Goal: Task Accomplishment & Management: Complete application form

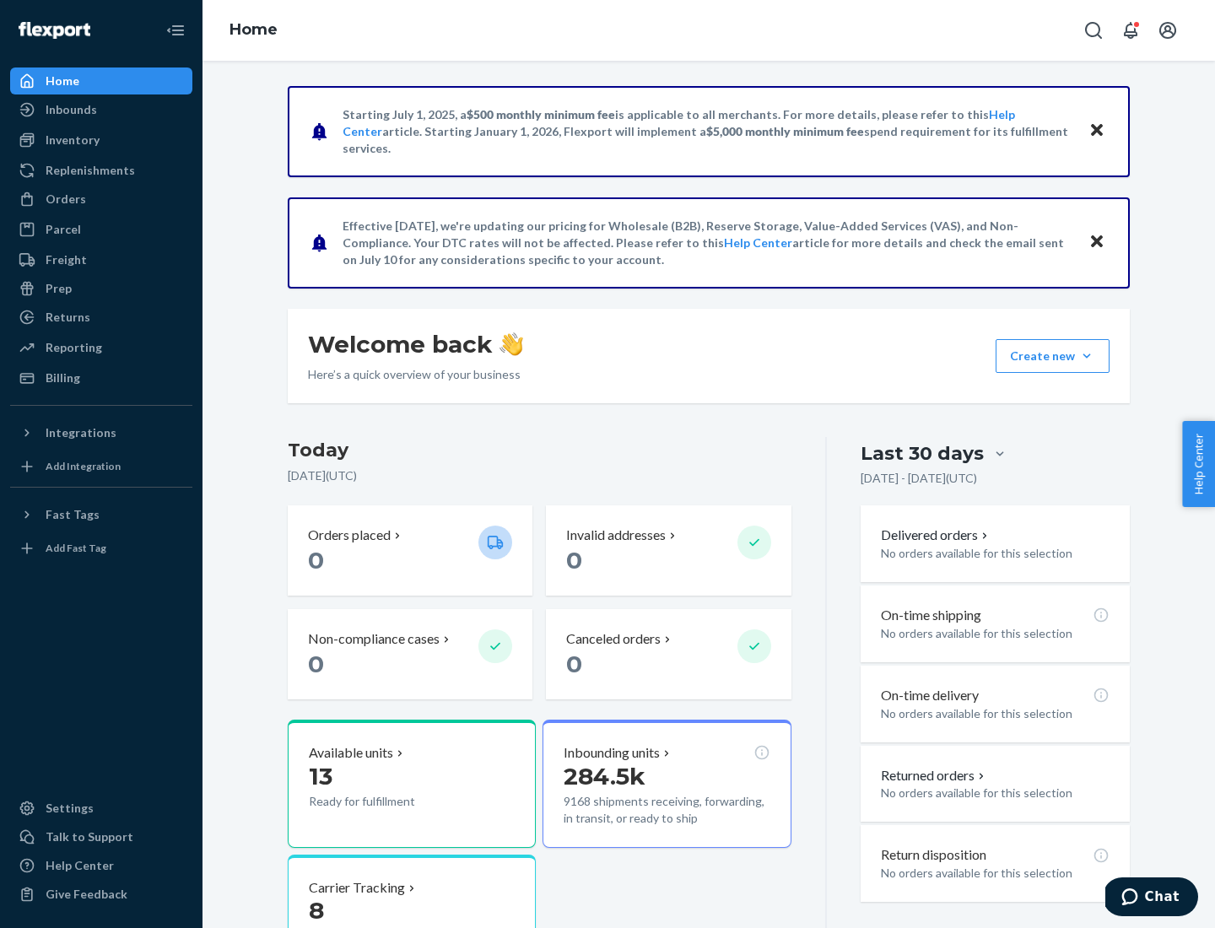
click at [1086, 356] on button "Create new Create new inbound Create new order Create new product" at bounding box center [1052, 356] width 114 height 34
click at [101, 110] on div "Inbounds" at bounding box center [101, 110] width 179 height 24
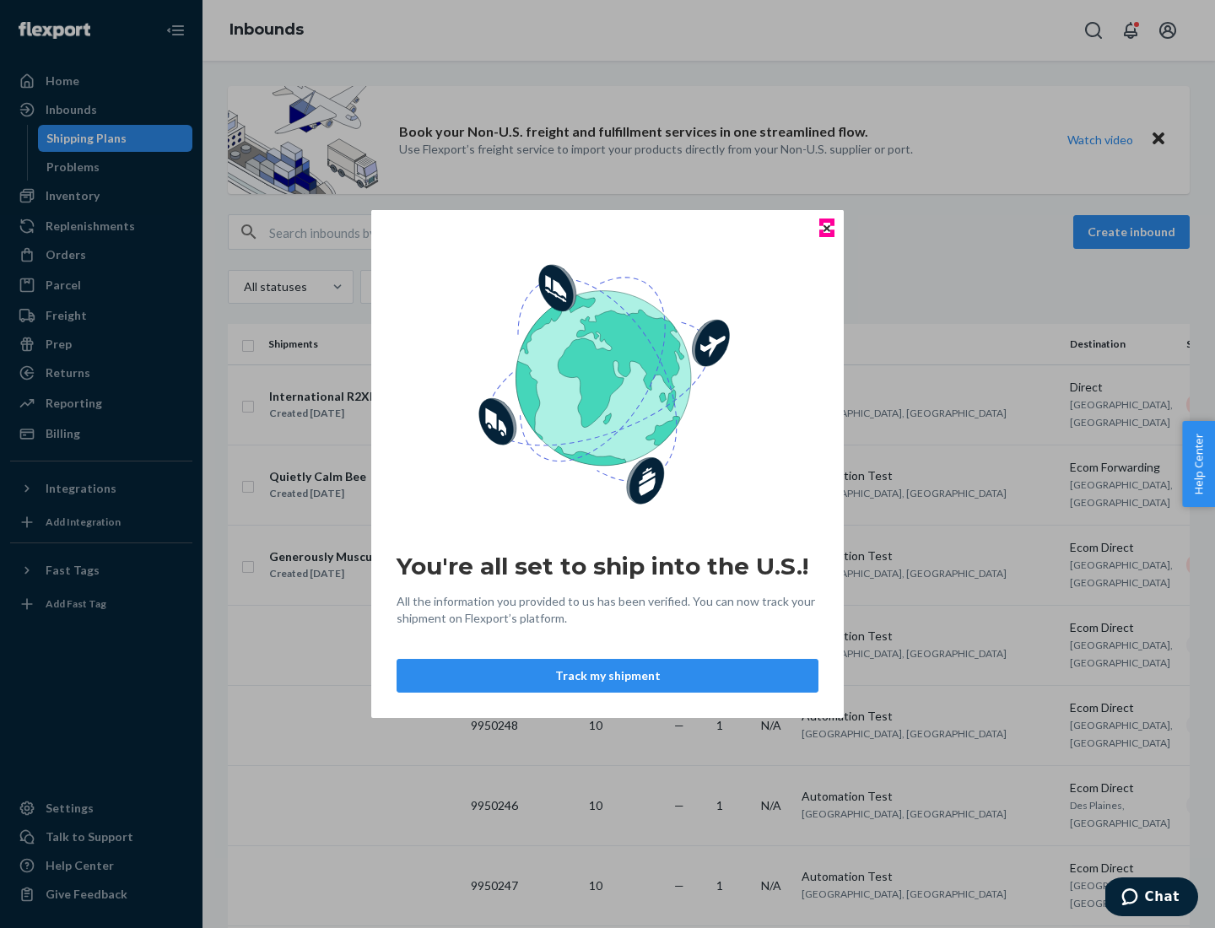
click at [826, 228] on icon "Close" at bounding box center [826, 227] width 7 height 7
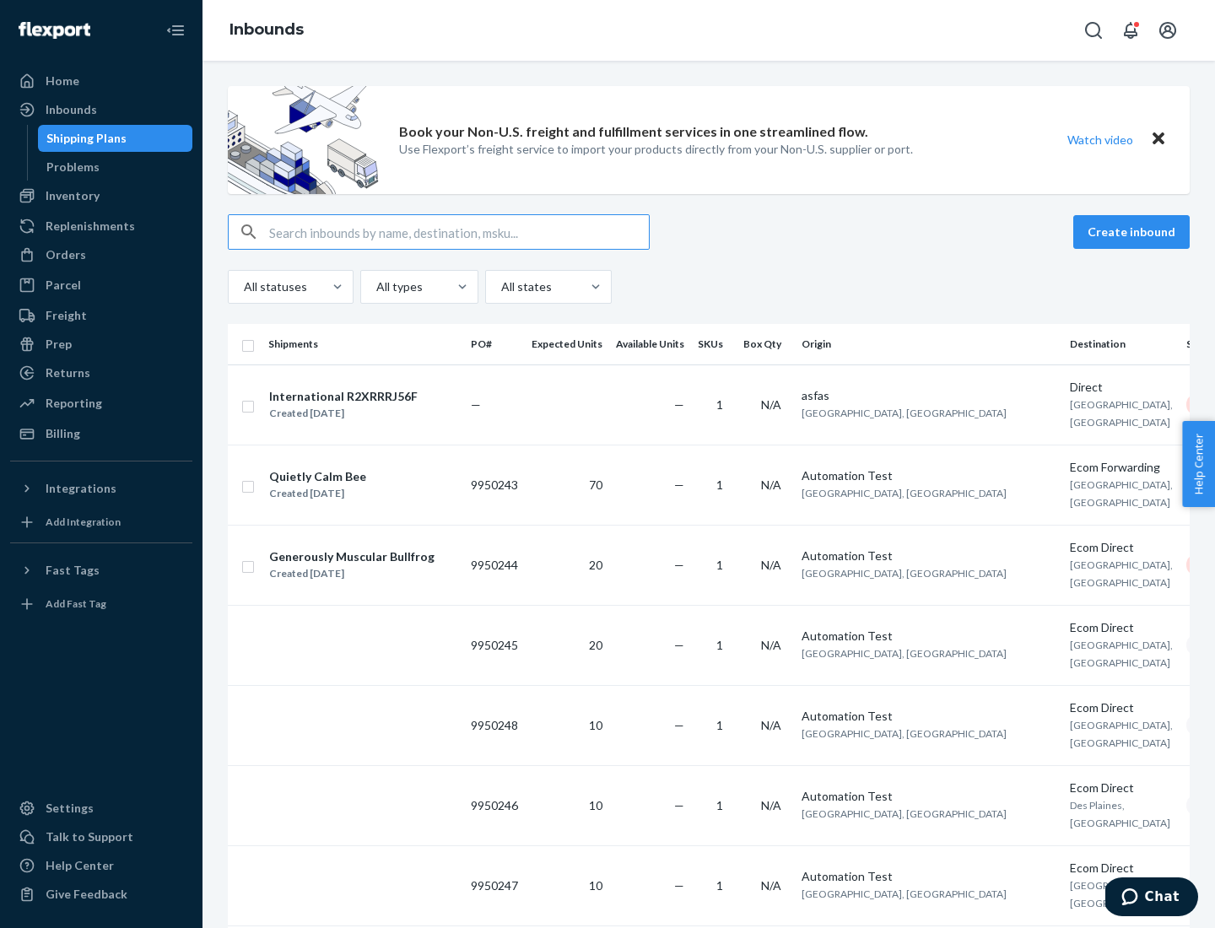
click at [1134, 232] on button "Create inbound" at bounding box center [1131, 232] width 116 height 34
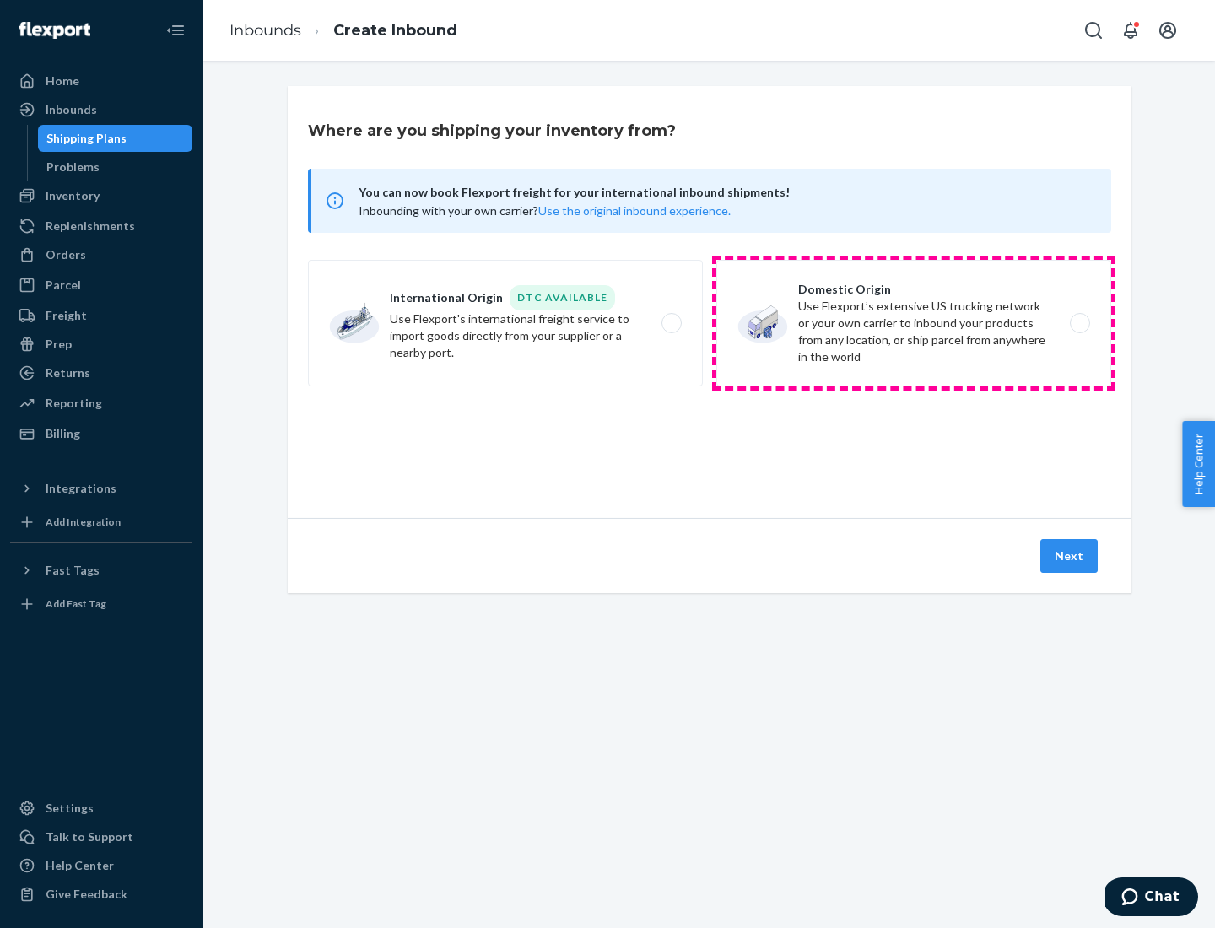
click at [913, 323] on label "Domestic Origin Use Flexport’s extensive US trucking network or your own carrie…" at bounding box center [913, 323] width 395 height 127
click at [1079, 323] on input "Domestic Origin Use Flexport’s extensive US trucking network or your own carrie…" at bounding box center [1084, 323] width 11 height 11
radio input "true"
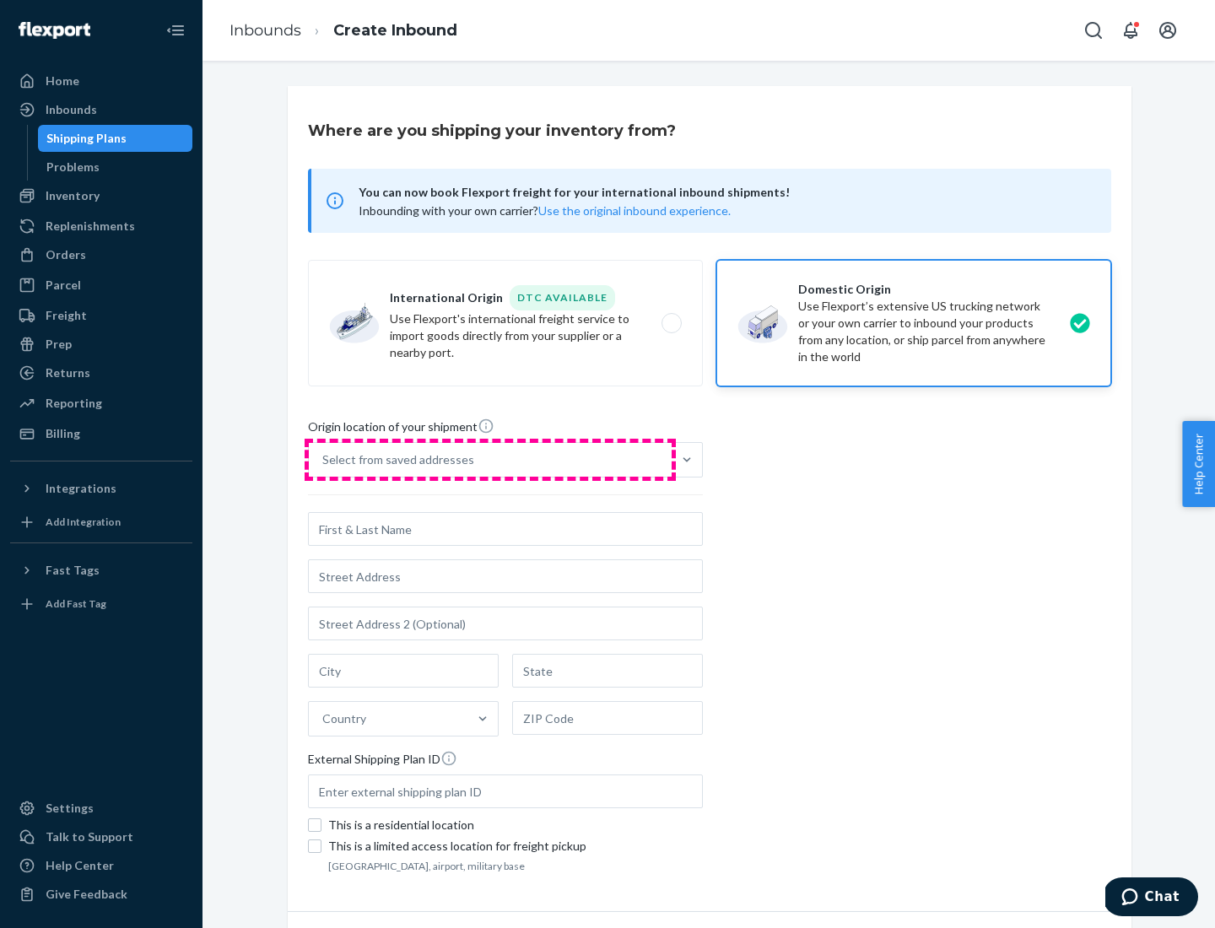
click at [490, 460] on div "Select from saved addresses" at bounding box center [490, 460] width 363 height 34
click at [324, 460] on input "Select from saved addresses" at bounding box center [323, 459] width 2 height 17
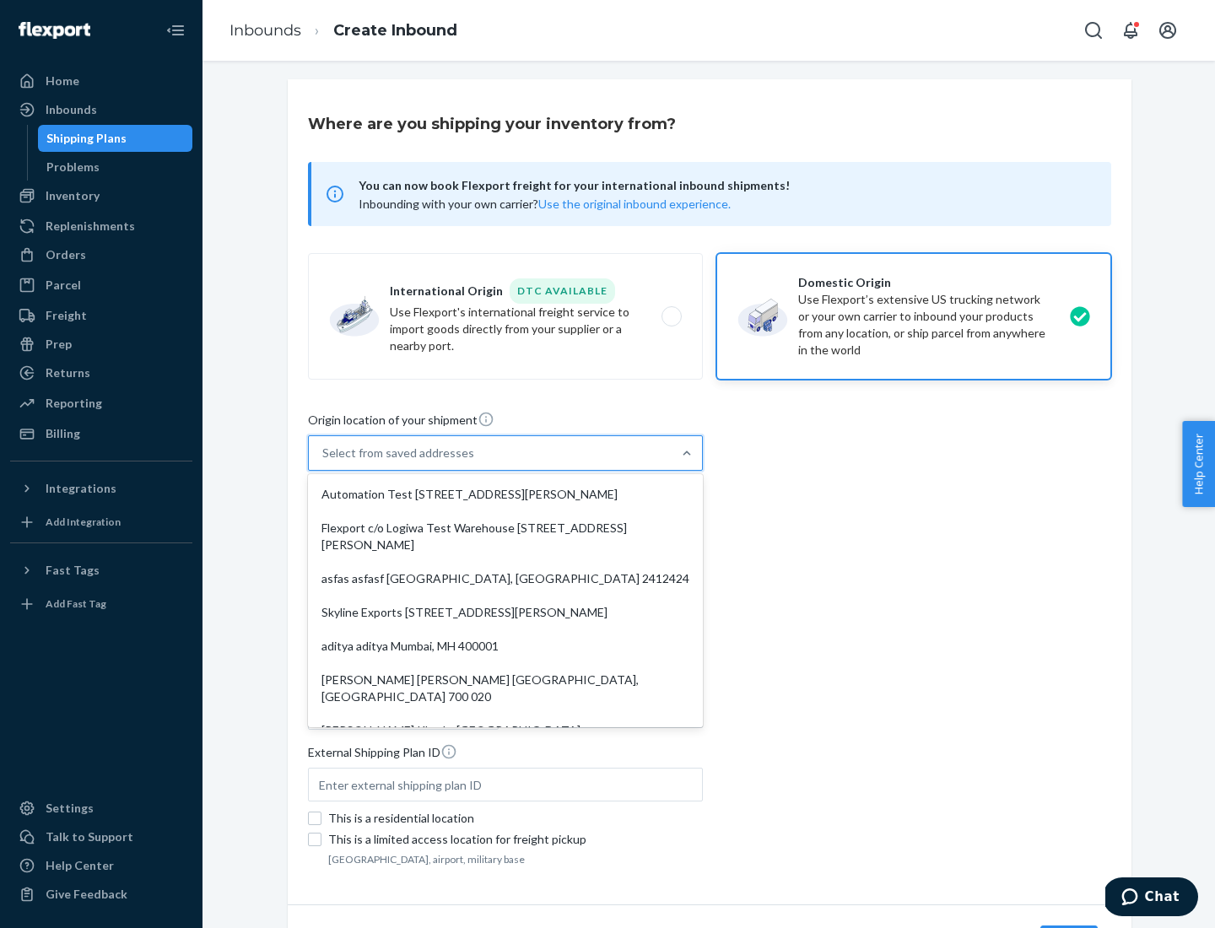
click at [505, 494] on div "Automation Test [STREET_ADDRESS][PERSON_NAME]" at bounding box center [505, 494] width 388 height 34
click at [324, 461] on input "option Automation Test [STREET_ADDRESS][PERSON_NAME]. 9 results available. Use …" at bounding box center [323, 453] width 2 height 17
type input "Automation Test"
type input "9th Floor"
type input "[GEOGRAPHIC_DATA]"
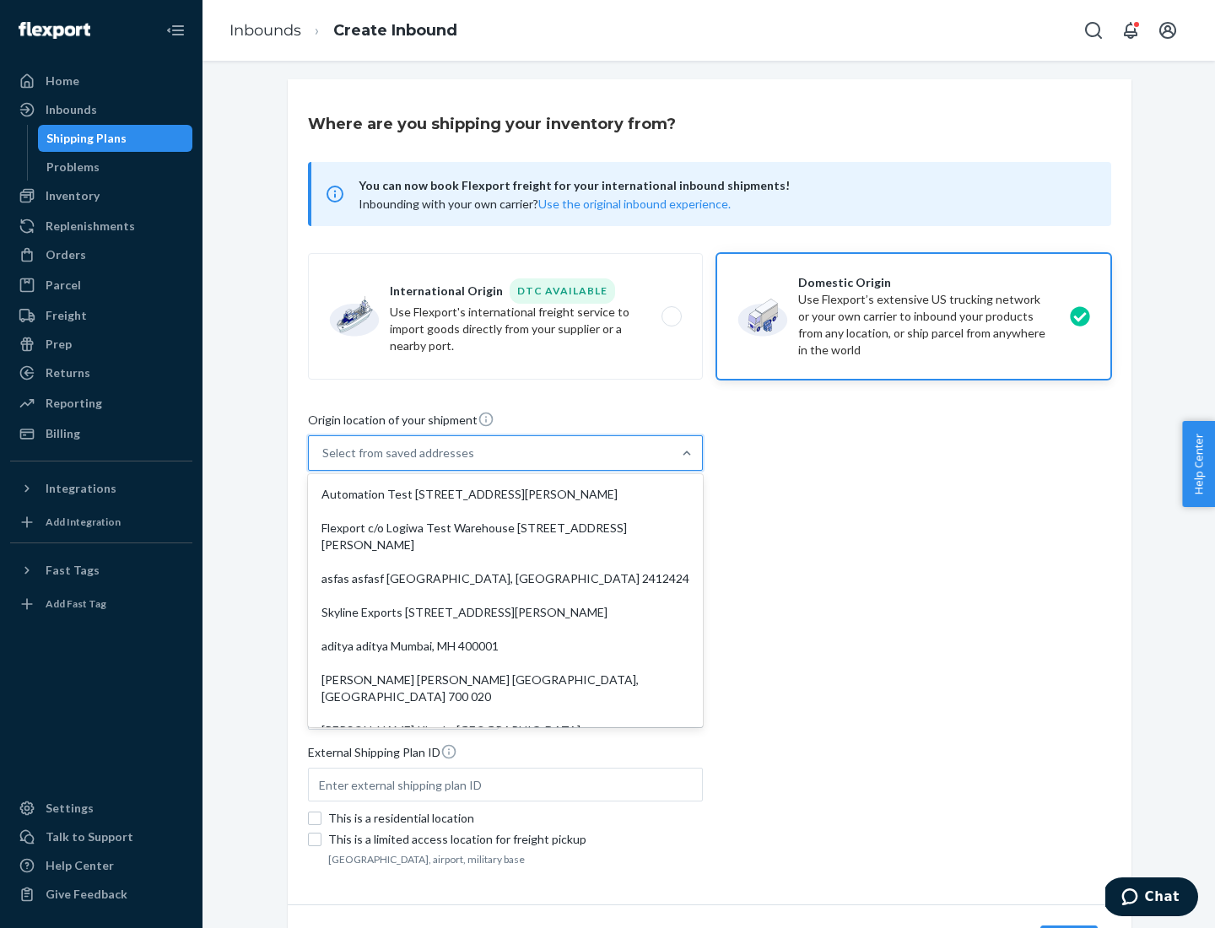
type input "CA"
type input "94104"
type input "[STREET_ADDRESS][PERSON_NAME]"
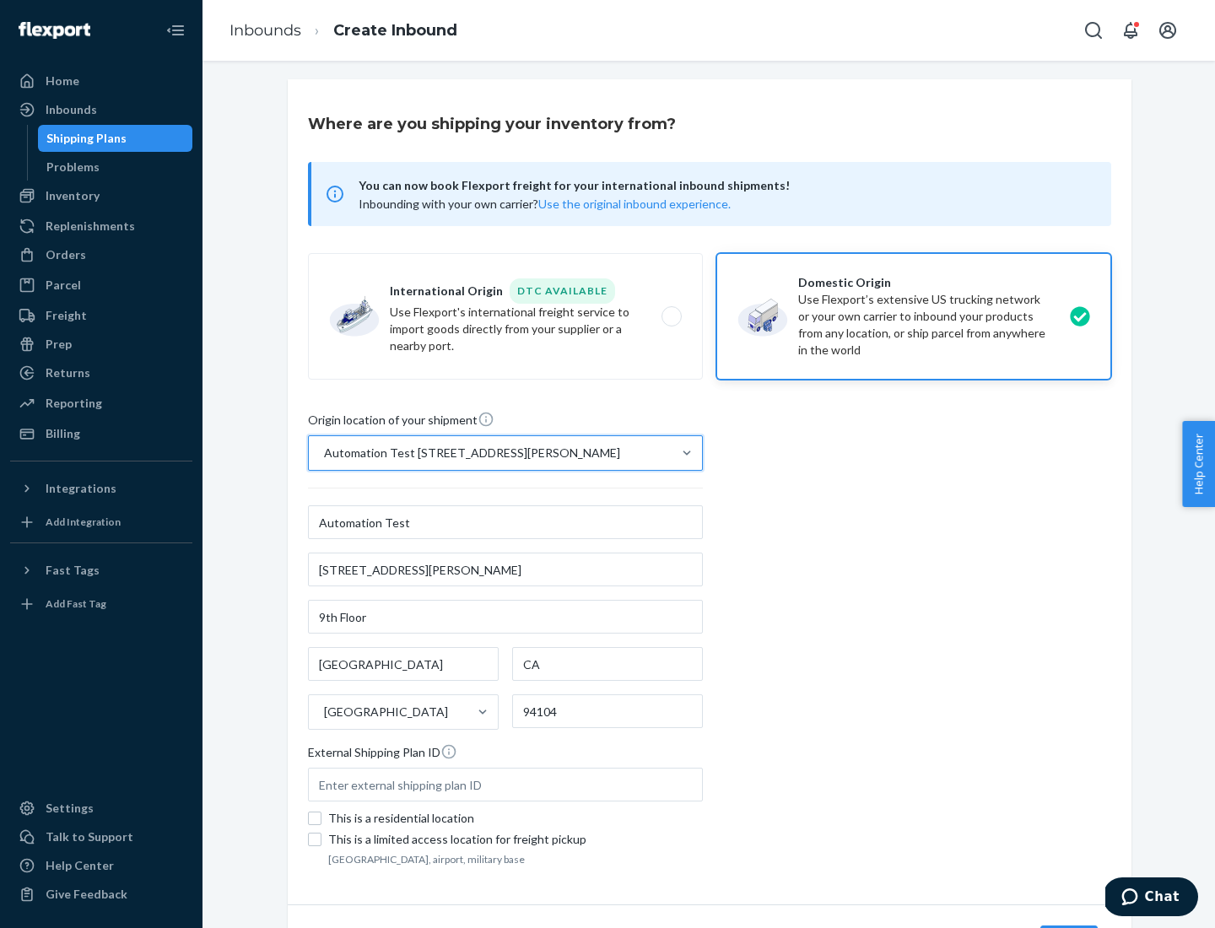
scroll to position [99, 0]
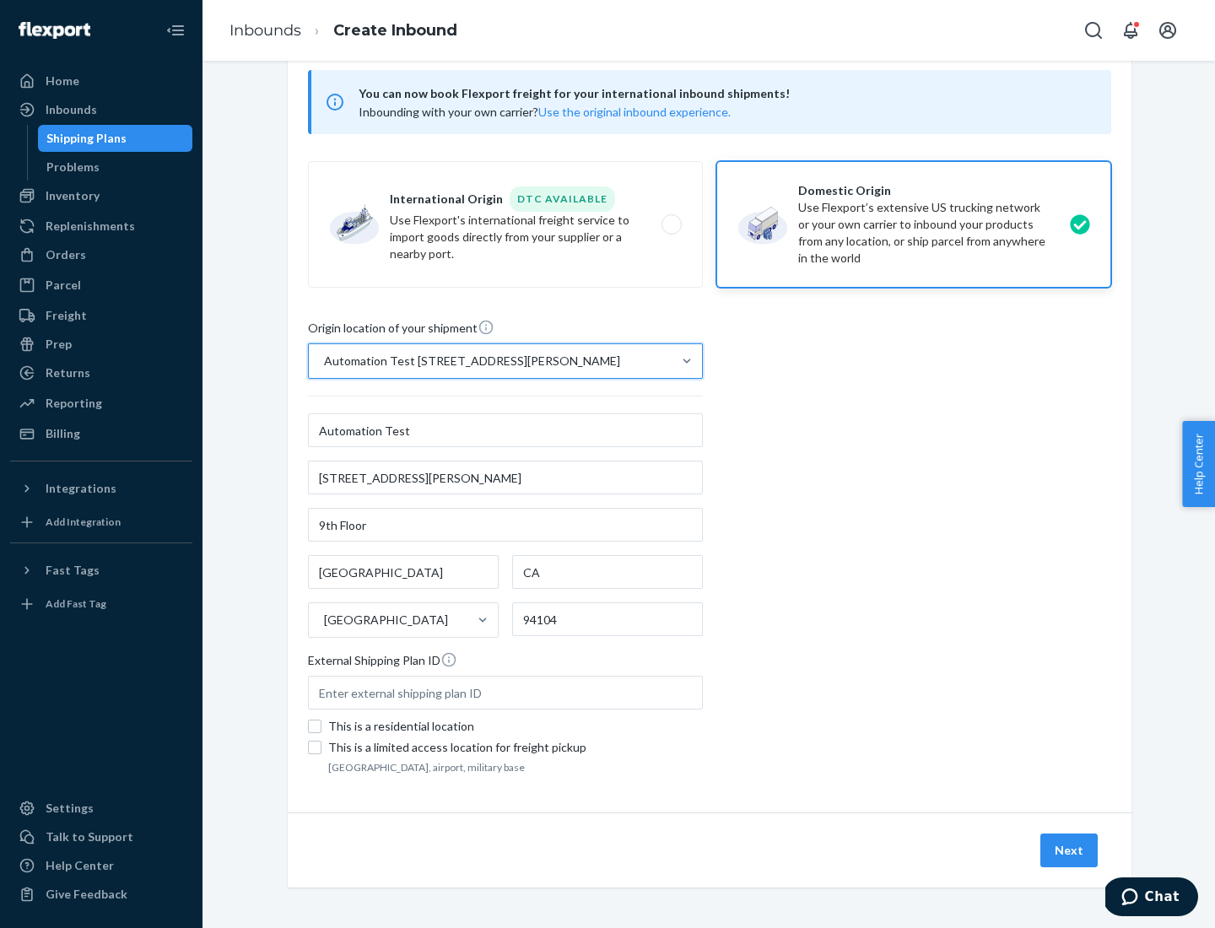
click at [1070, 850] on button "Next" at bounding box center [1068, 850] width 57 height 34
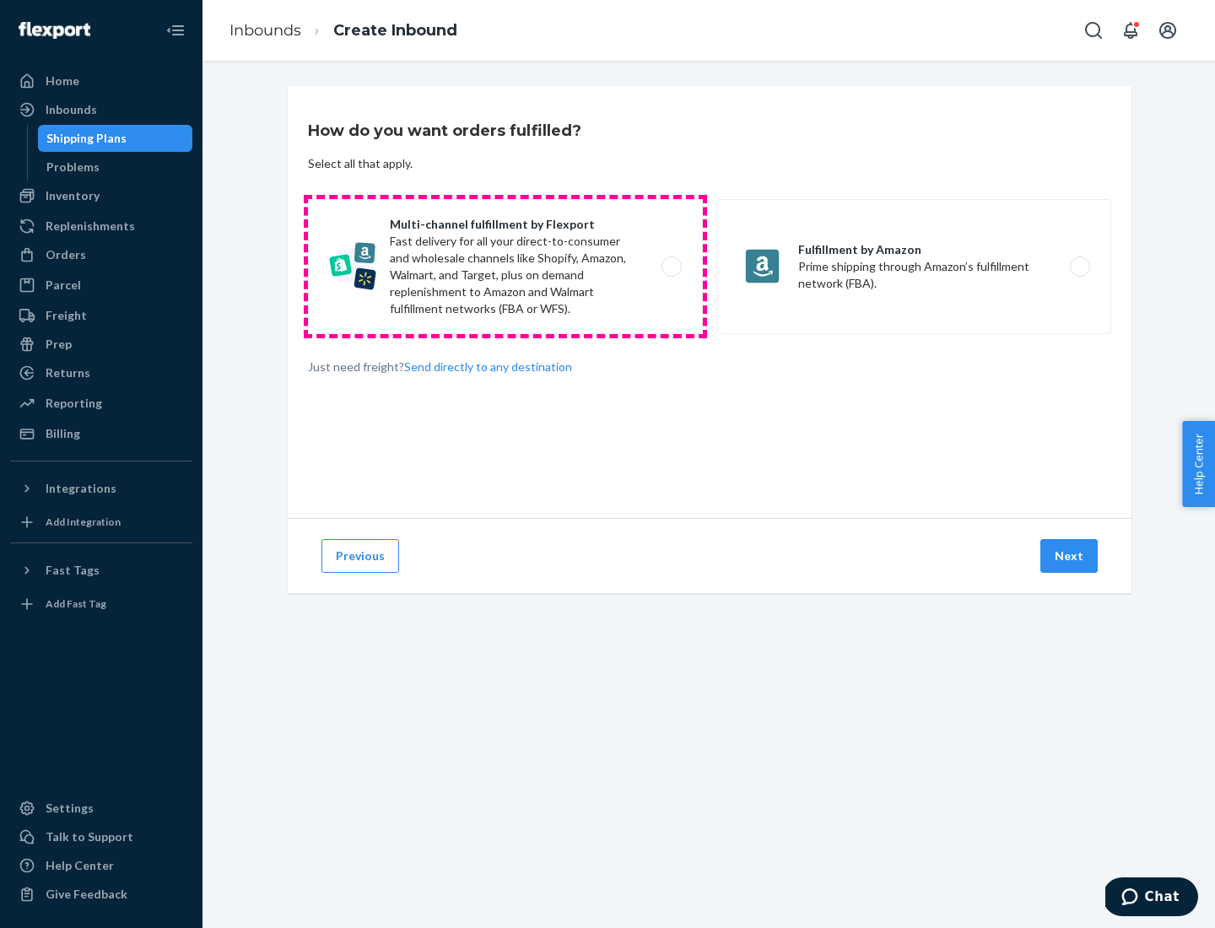
click at [505, 267] on label "Multi-channel fulfillment by Flexport Fast delivery for all your direct-to-cons…" at bounding box center [505, 266] width 395 height 135
click at [671, 267] on input "Multi-channel fulfillment by Flexport Fast delivery for all your direct-to-cons…" at bounding box center [676, 266] width 11 height 11
radio input "true"
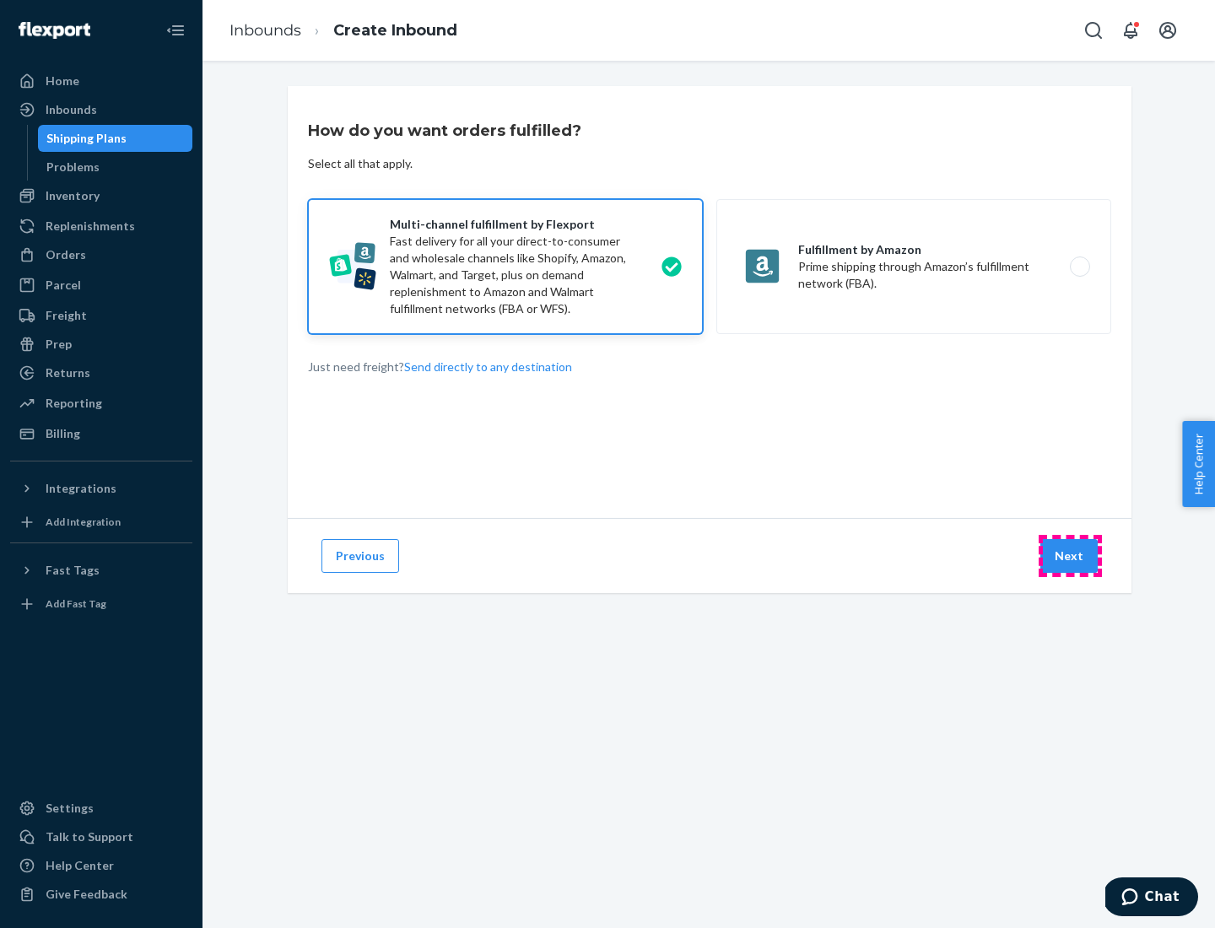
click at [1070, 556] on button "Next" at bounding box center [1068, 556] width 57 height 34
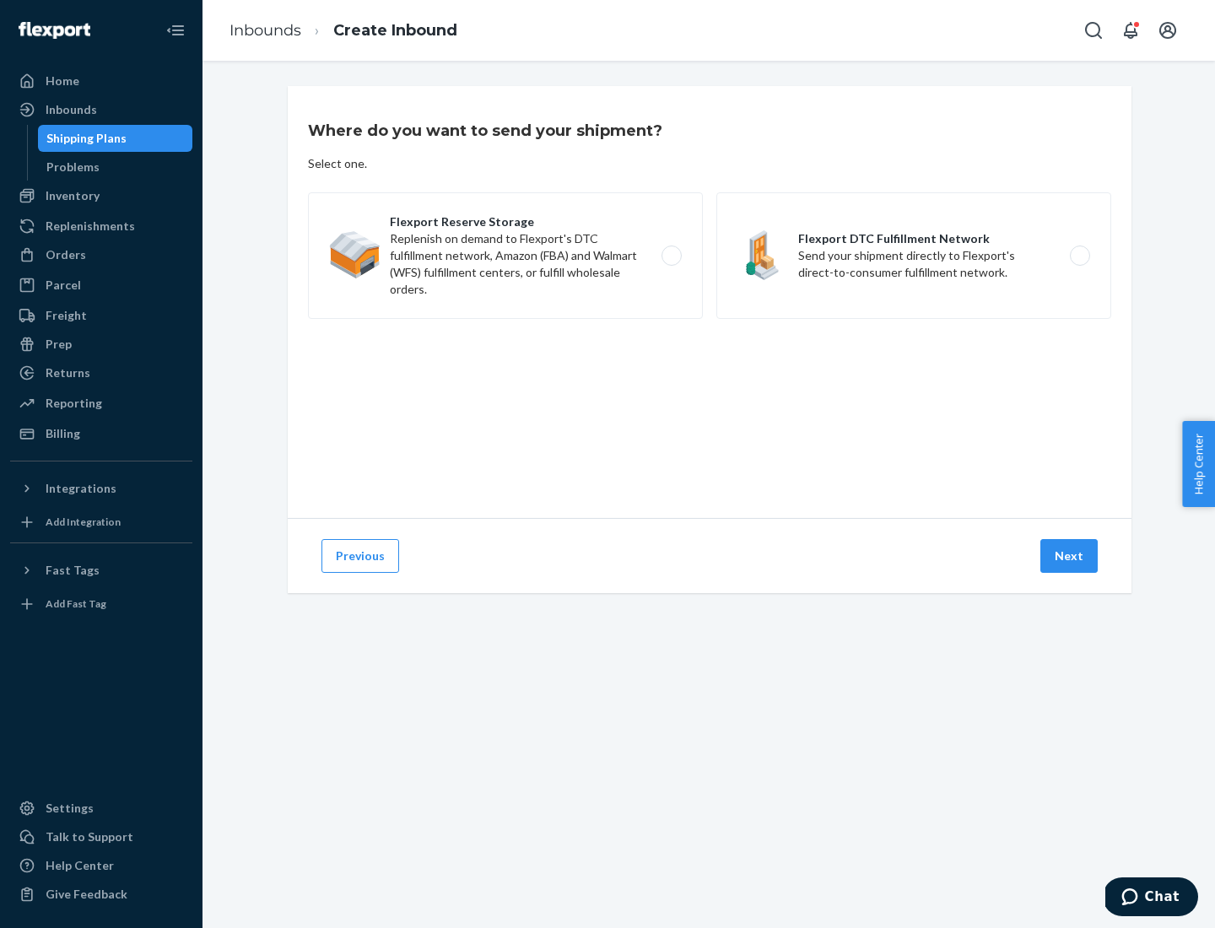
click at [505, 256] on label "Flexport Reserve Storage Replenish on demand to Flexport's DTC fulfillment netw…" at bounding box center [505, 255] width 395 height 127
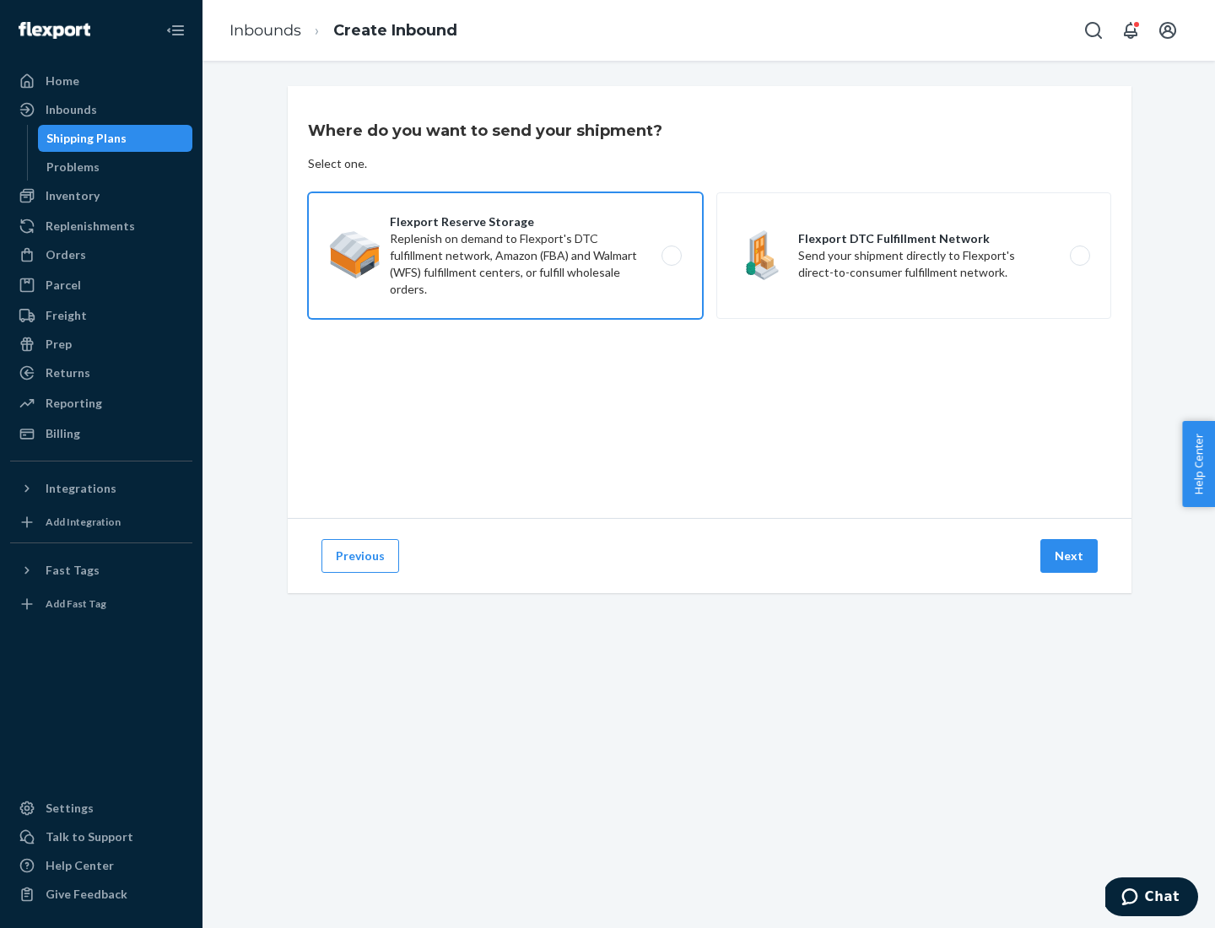
click at [671, 256] on input "Flexport Reserve Storage Replenish on demand to Flexport's DTC fulfillment netw…" at bounding box center [676, 256] width 11 height 11
radio input "true"
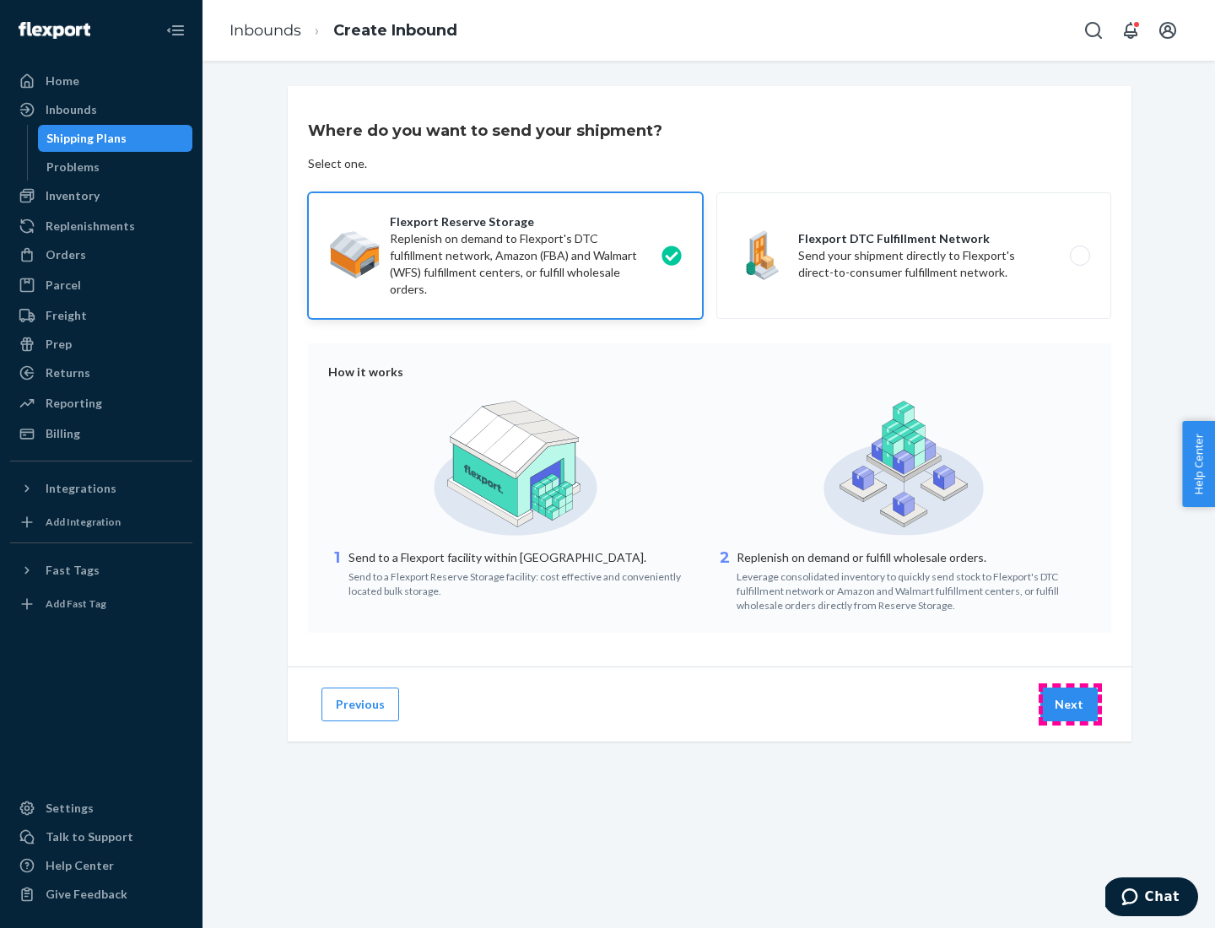
click at [1070, 704] on button "Next" at bounding box center [1068, 704] width 57 height 34
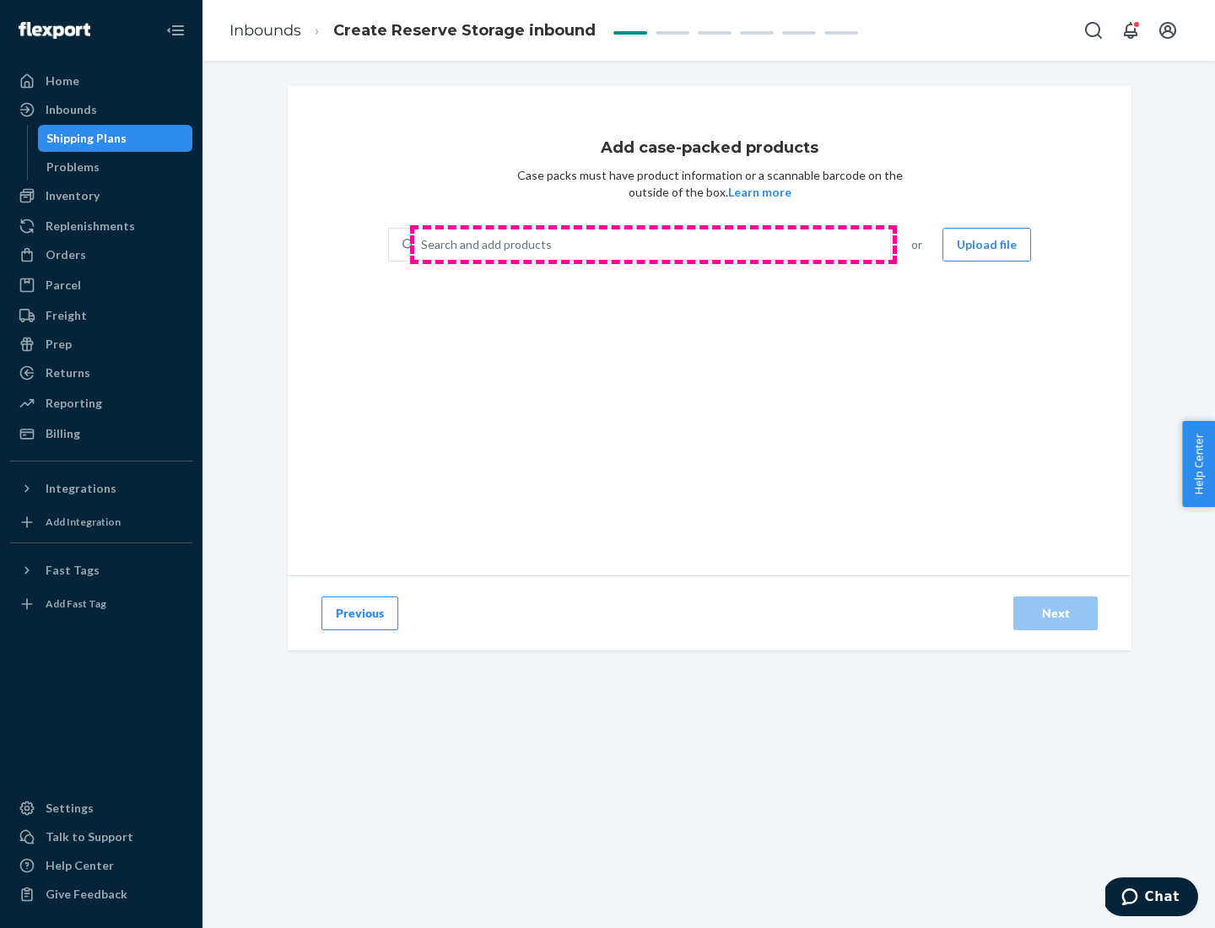
click at [653, 245] on div "Search and add products" at bounding box center [652, 244] width 476 height 30
click at [423, 245] on input "Search and add products" at bounding box center [422, 244] width 2 height 17
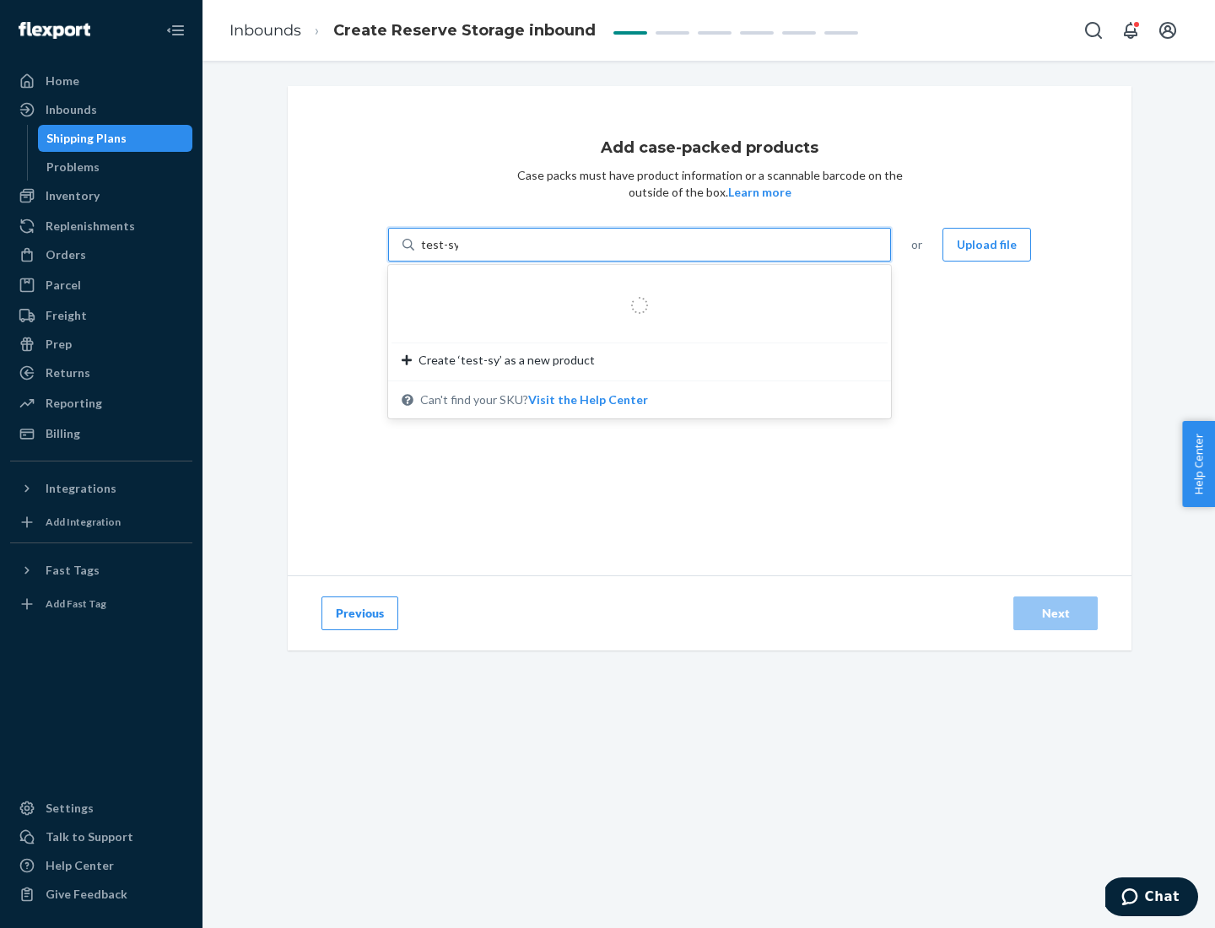
type input "test-syn"
click at [633, 285] on div "test - syn - test" at bounding box center [632, 285] width 462 height 17
click at [465, 253] on input "test-syn" at bounding box center [443, 244] width 44 height 17
type input "1"
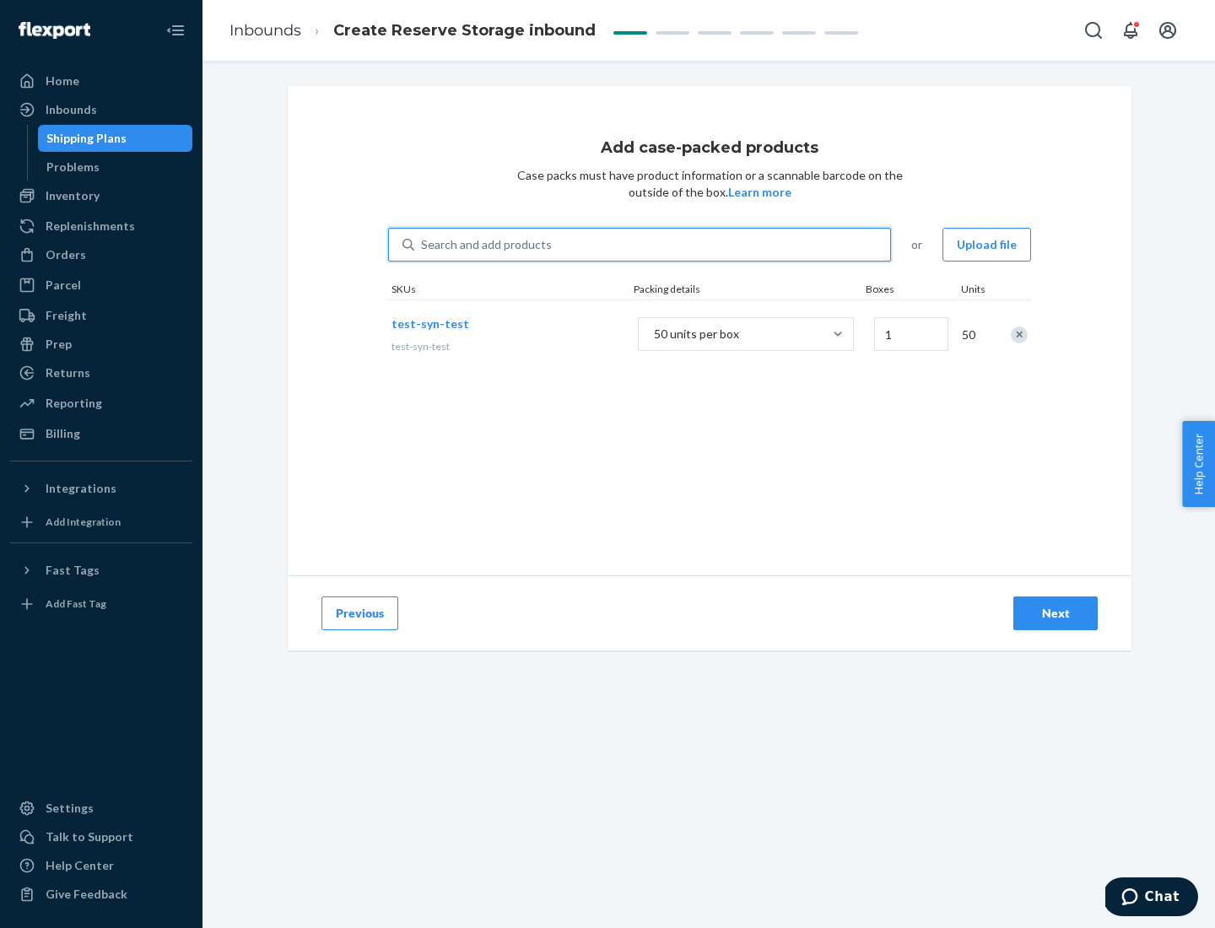
click at [1055, 613] on div "Next" at bounding box center [1055, 613] width 56 height 17
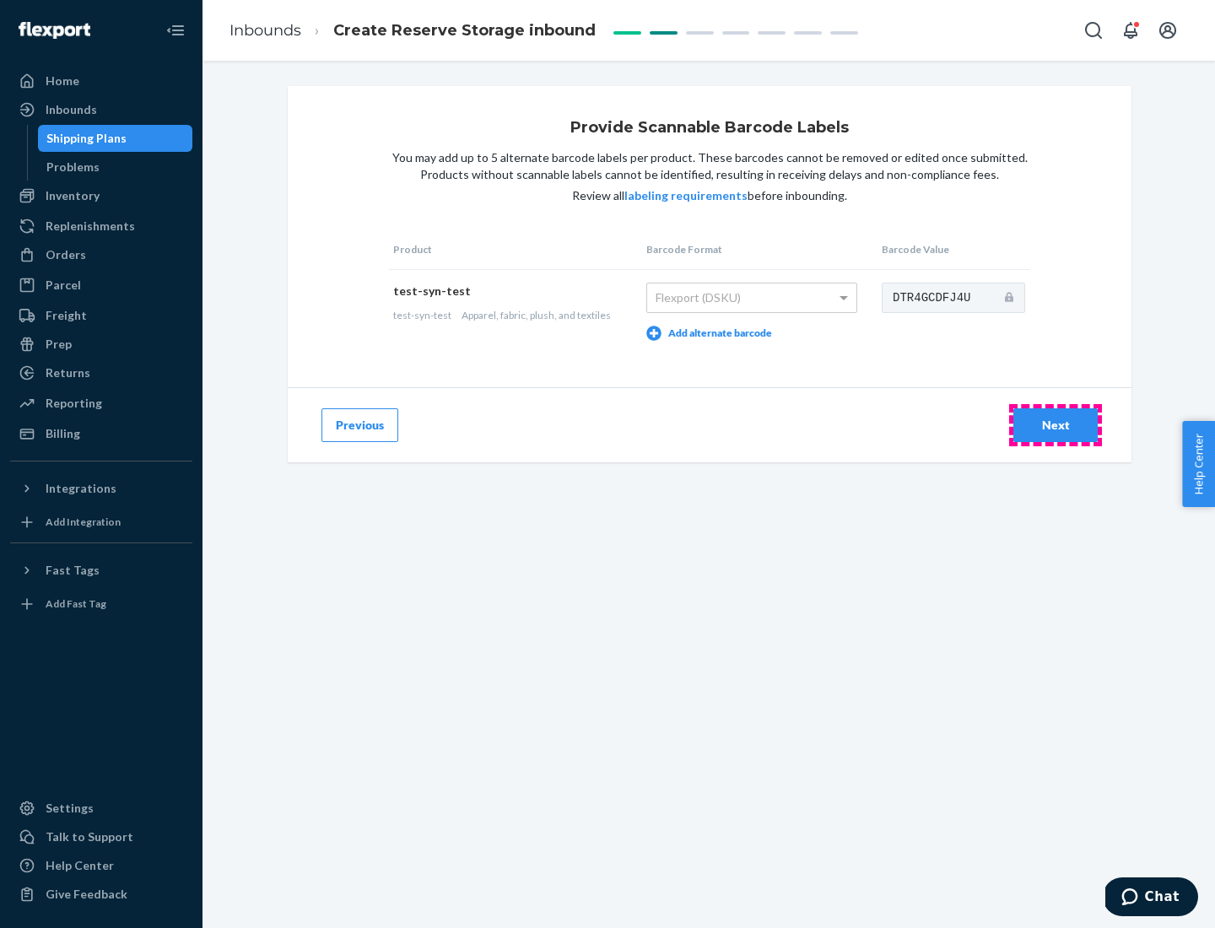
click at [1055, 424] on div "Next" at bounding box center [1055, 425] width 56 height 17
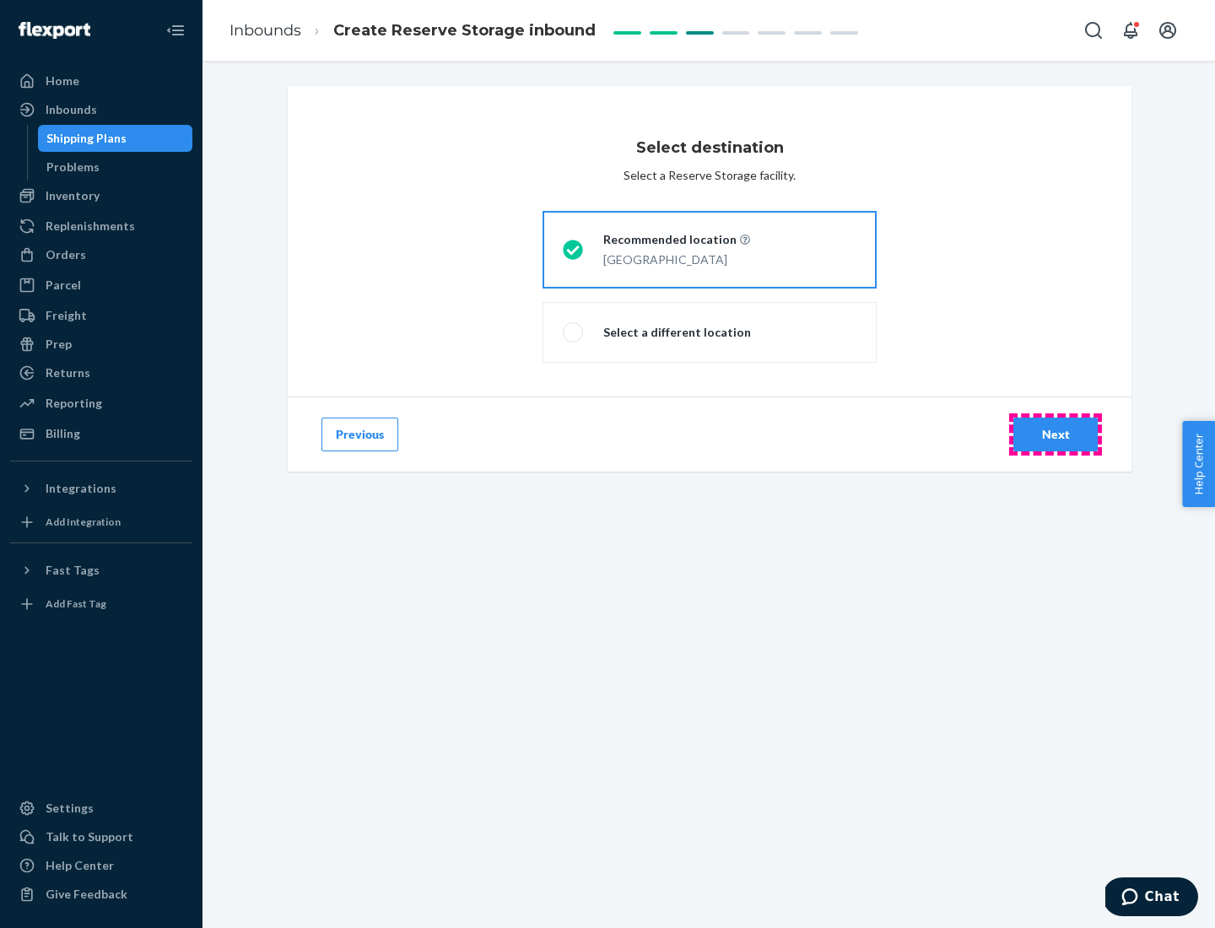
click at [1055, 434] on div "Next" at bounding box center [1055, 434] width 56 height 17
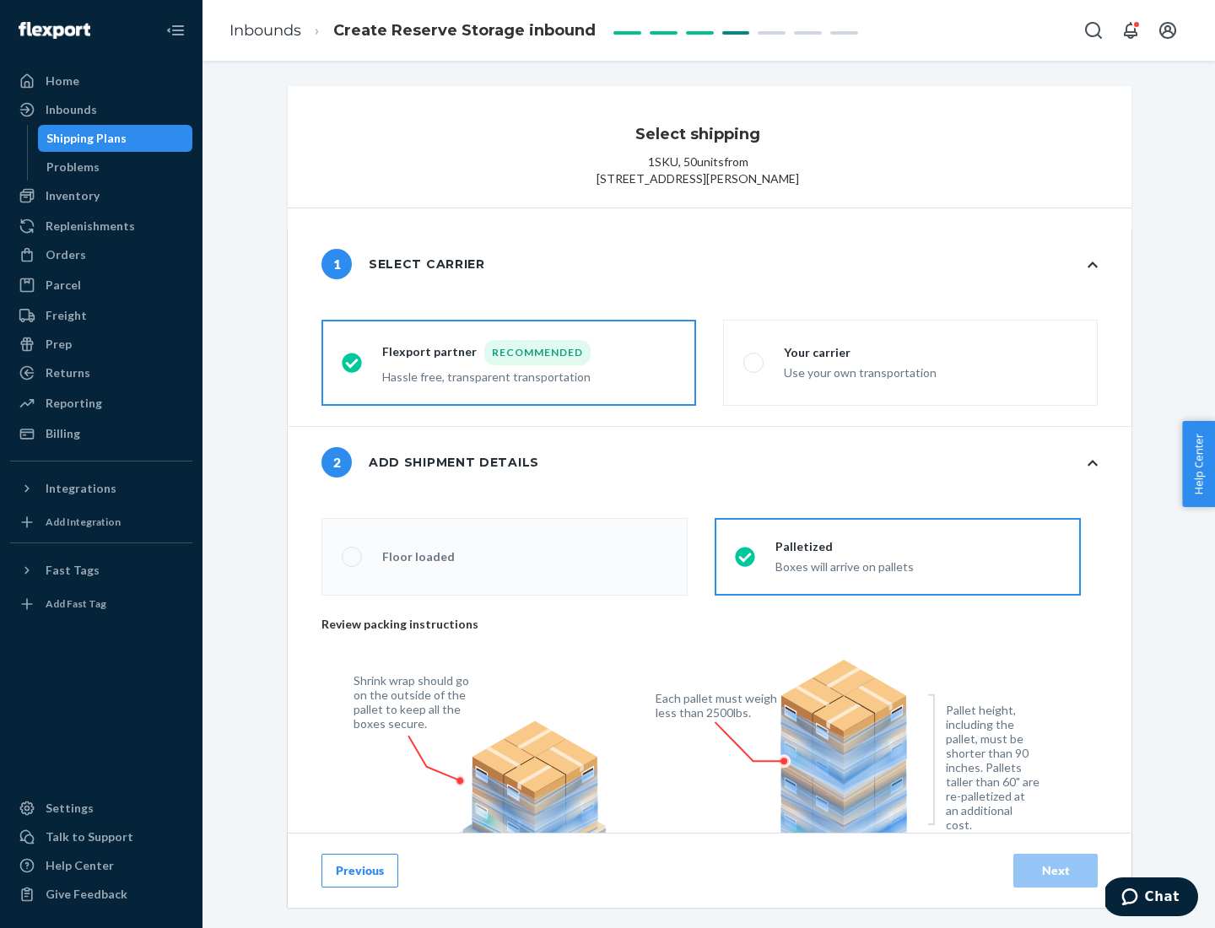
radio input "false"
type input "1"
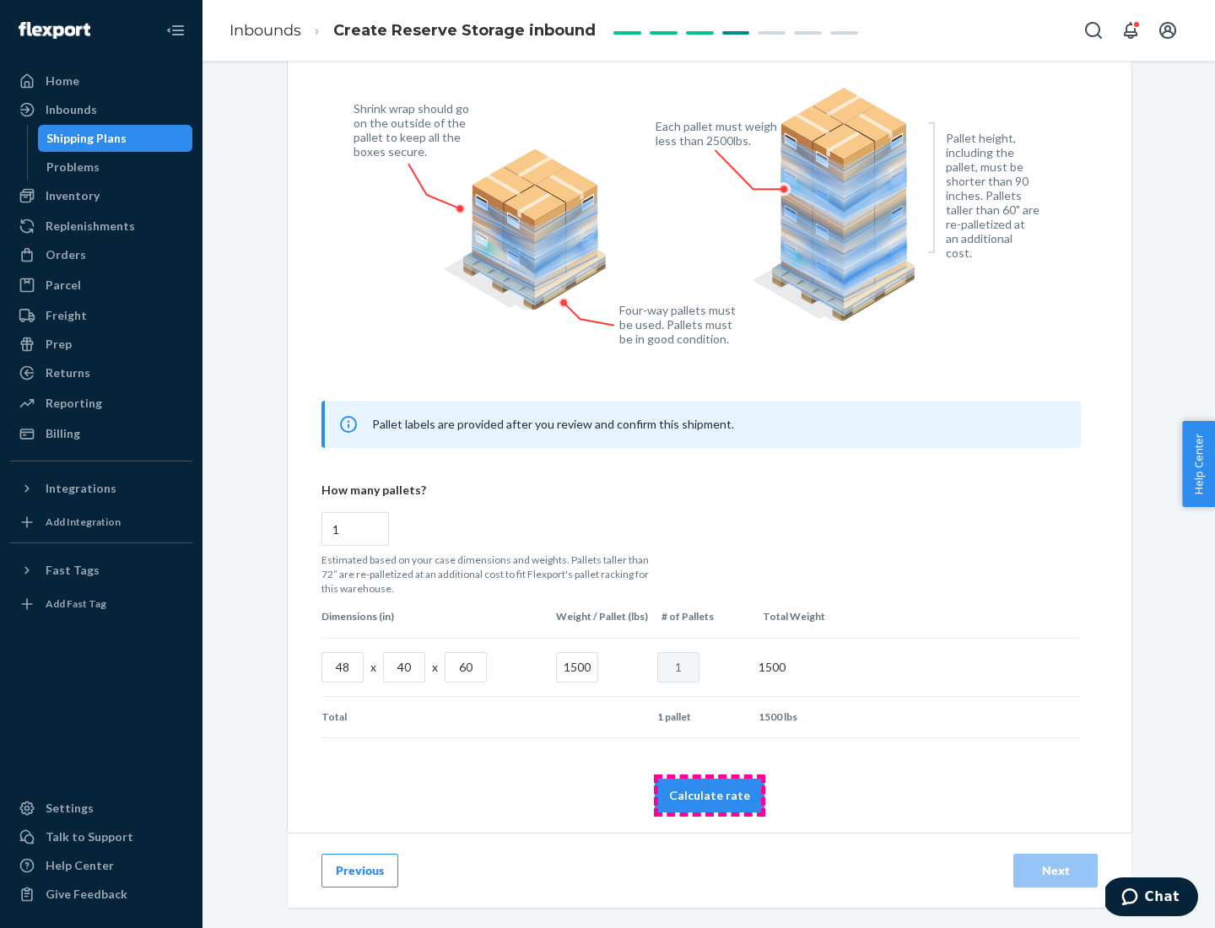
click at [709, 795] on button "Calculate rate" at bounding box center [710, 796] width 110 height 34
radio input "false"
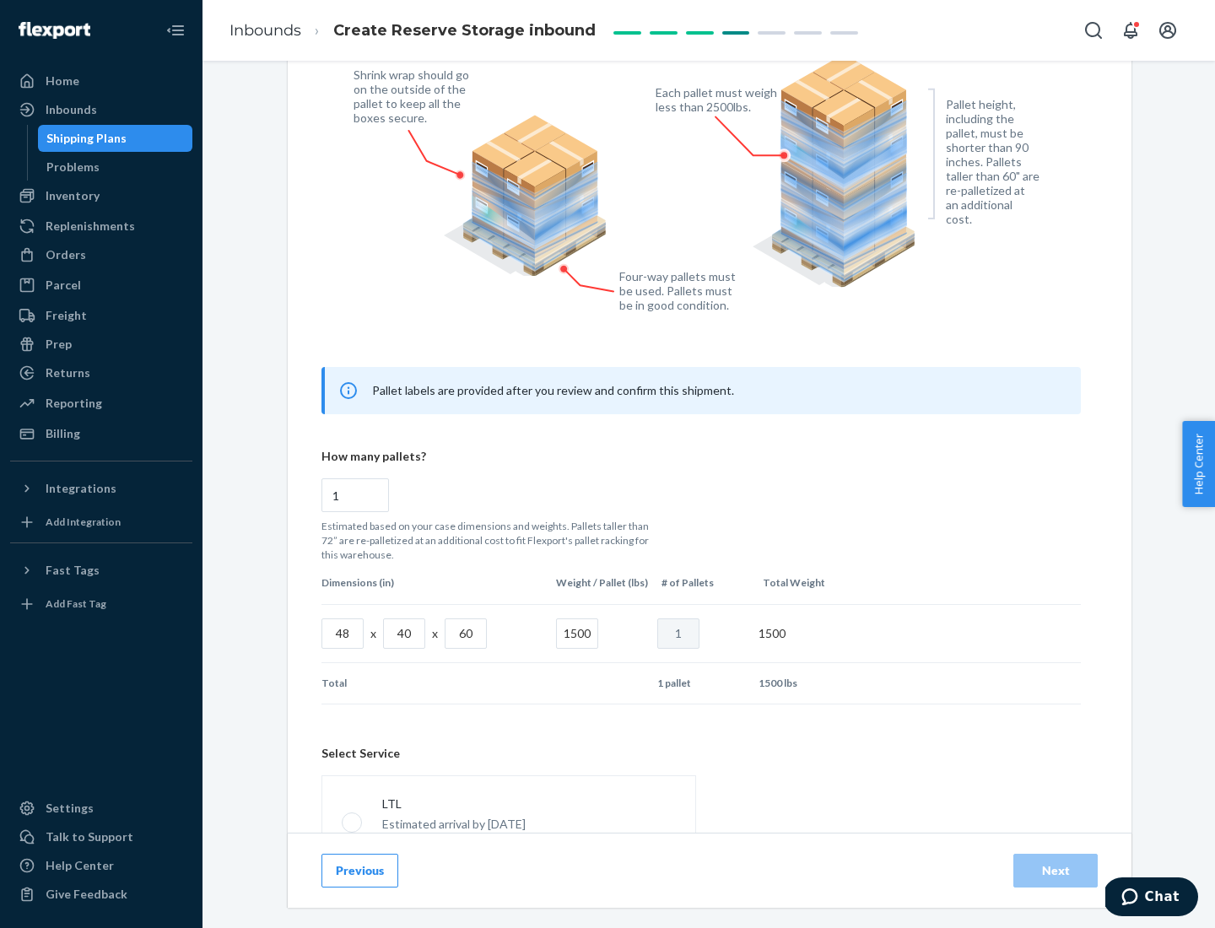
scroll to position [746, 0]
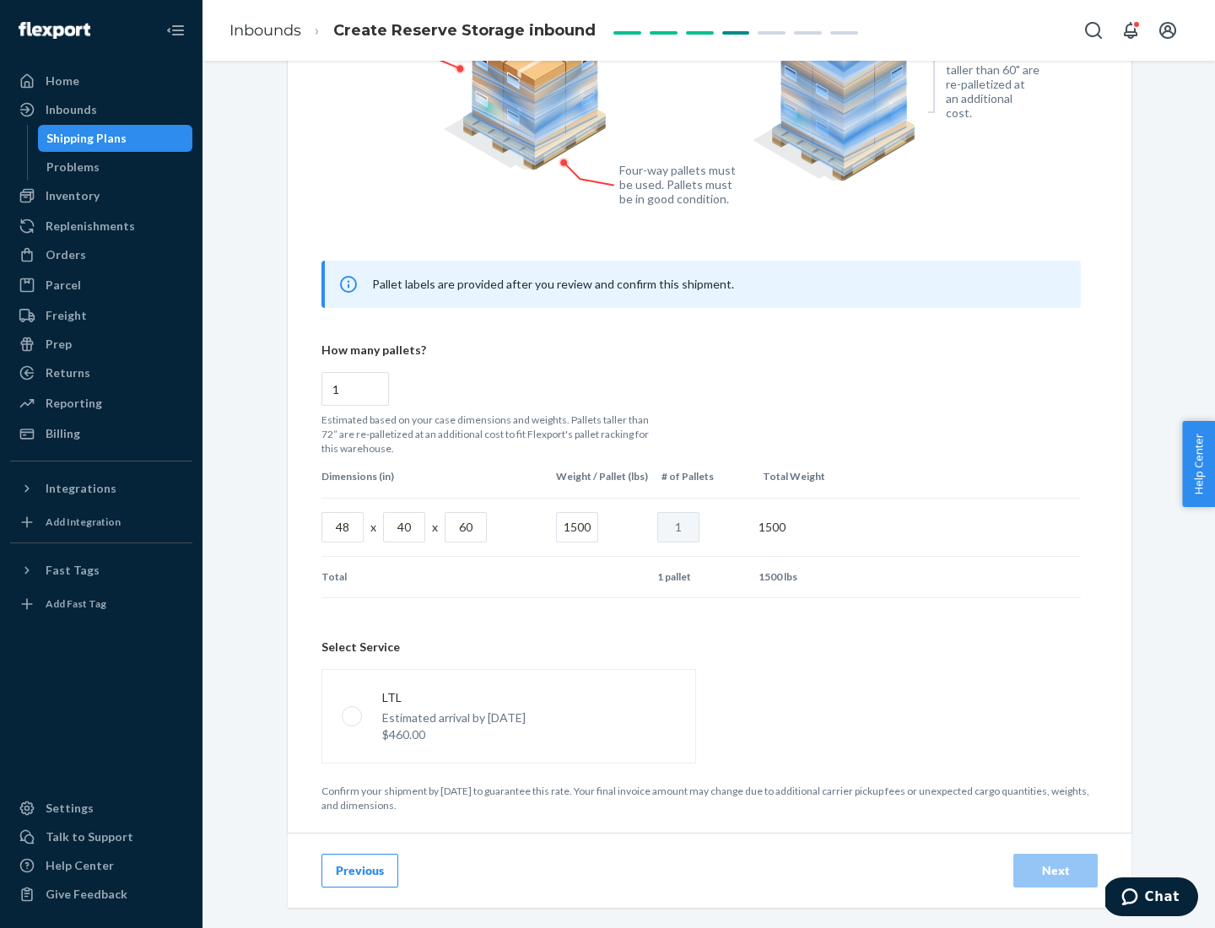
click at [508, 715] on p "Estimated arrival by [DATE]" at bounding box center [453, 717] width 143 height 17
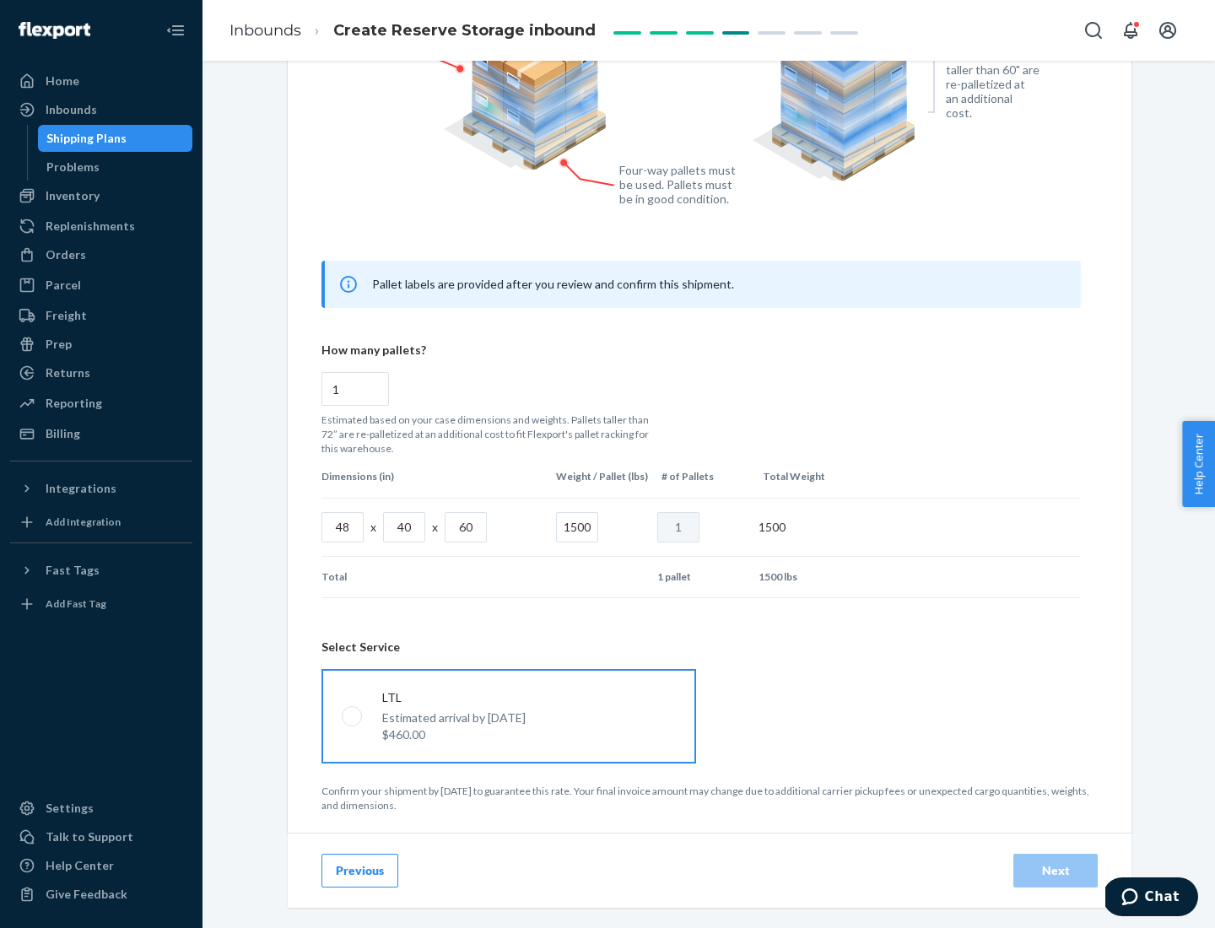
click at [353, 715] on input "LTL Estimated arrival by [DATE] $460.00" at bounding box center [347, 715] width 11 height 11
radio input "true"
radio input "false"
click at [1055, 870] on div "Next" at bounding box center [1055, 870] width 56 height 17
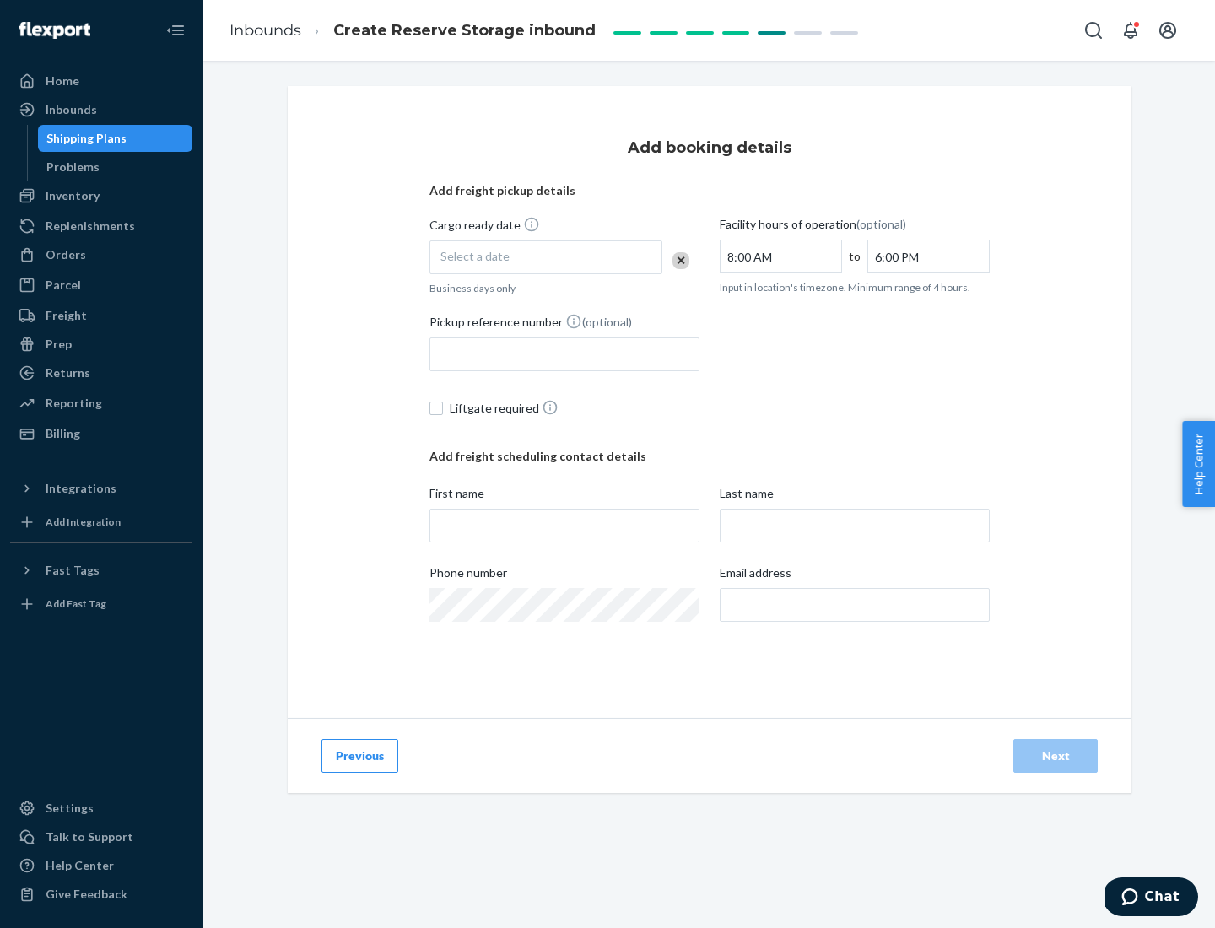
click at [546, 257] on div "Select a date" at bounding box center [545, 257] width 233 height 34
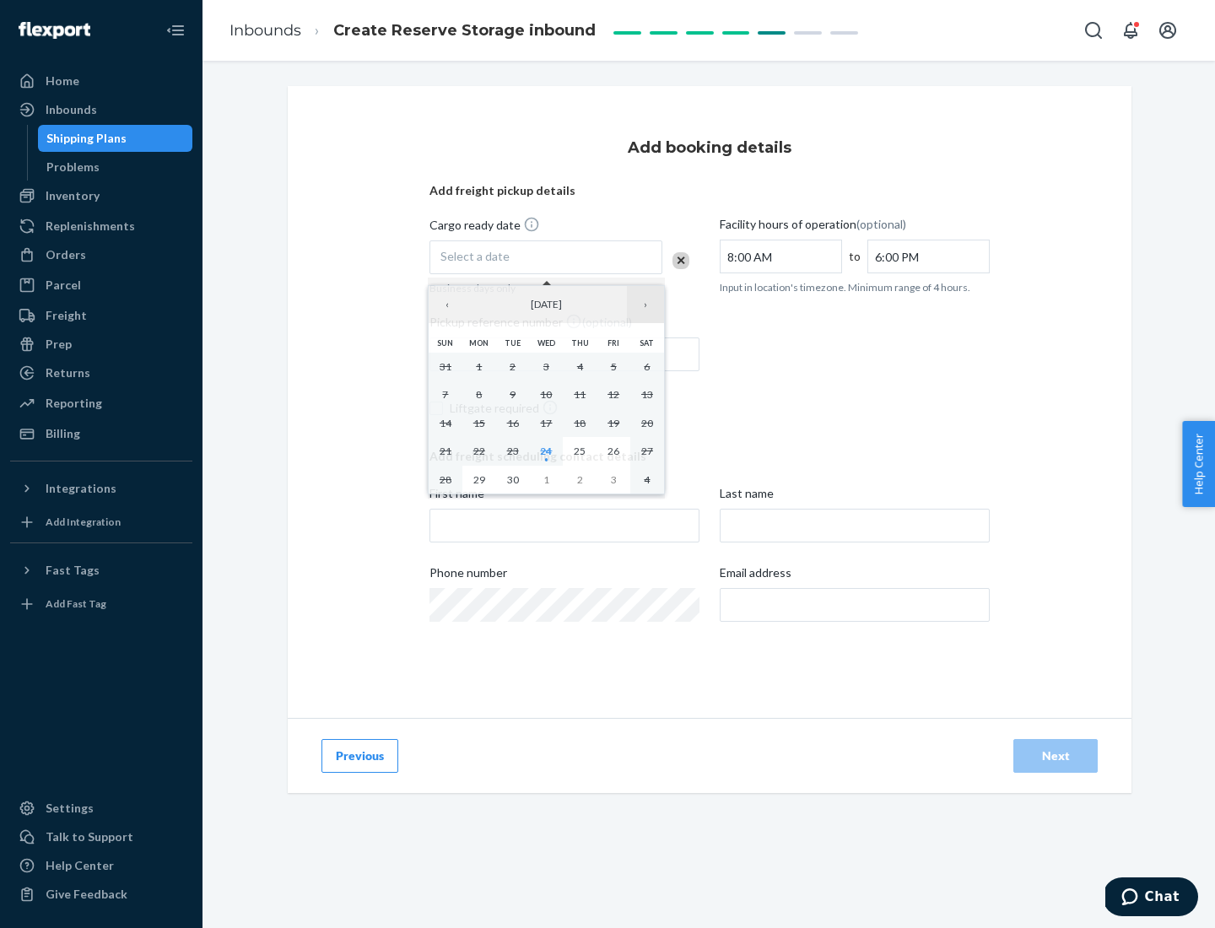
click at [645, 304] on button "›" at bounding box center [645, 304] width 37 height 37
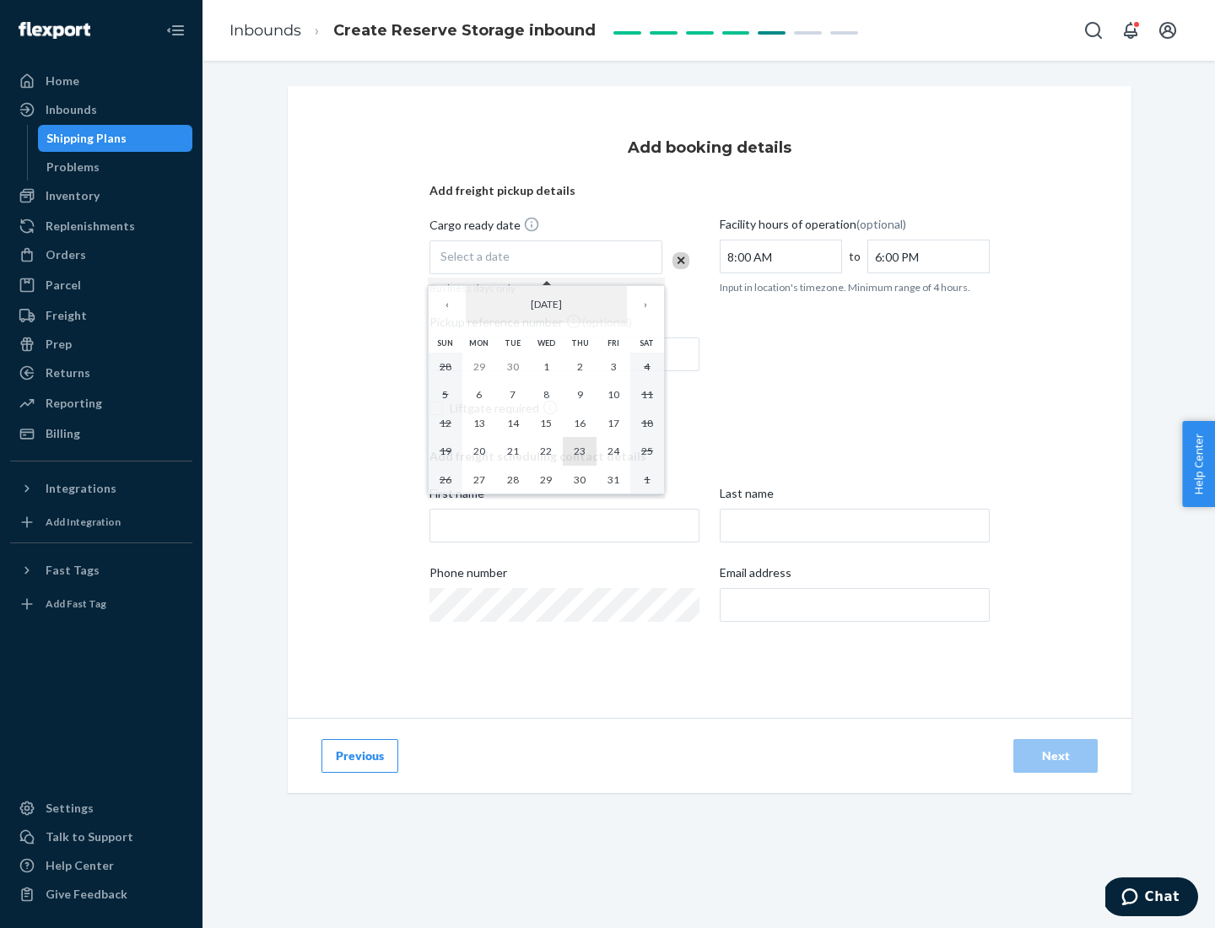
click at [579, 450] on abbr "23" at bounding box center [580, 451] width 12 height 13
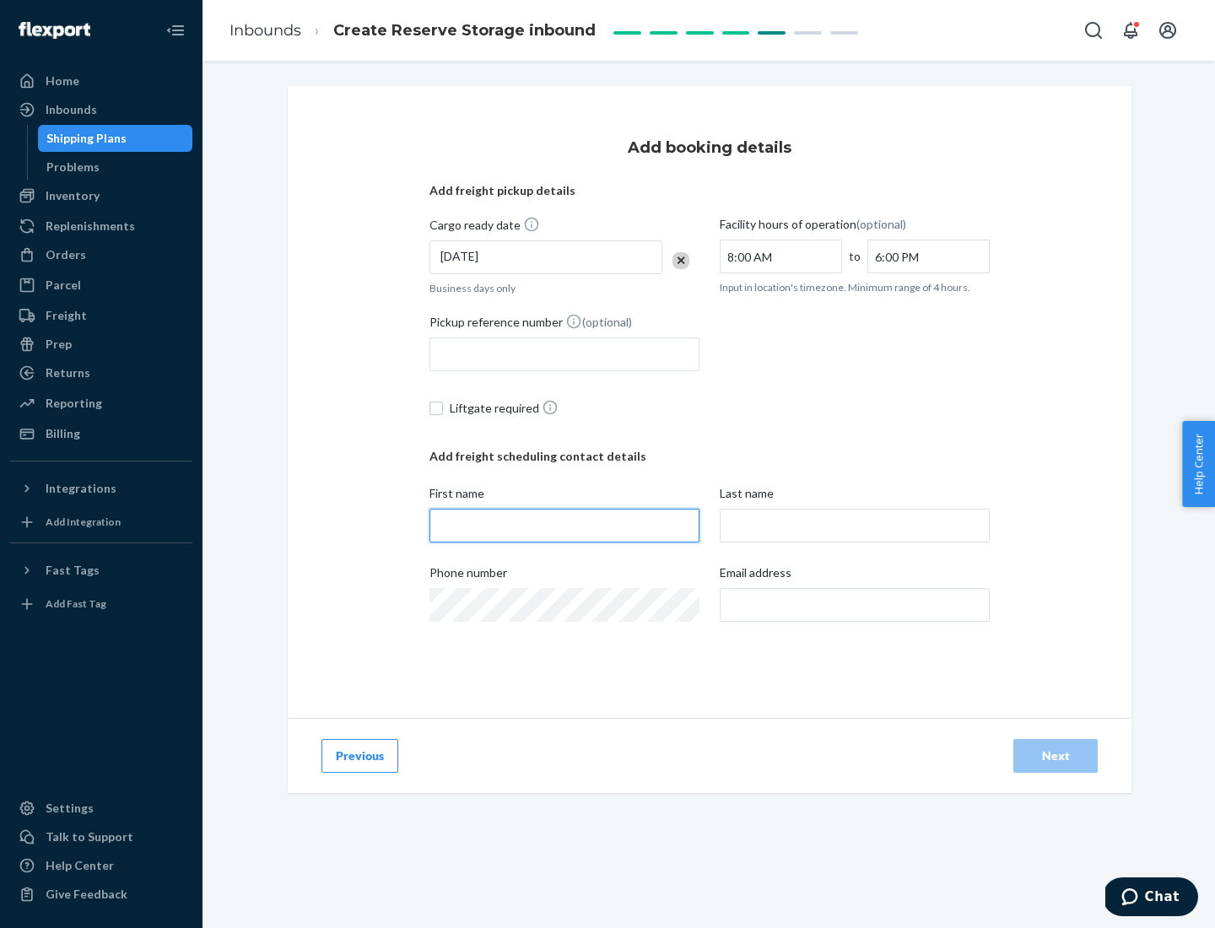
click at [564, 525] on input "First name" at bounding box center [564, 526] width 270 height 34
type input "[PERSON_NAME]"
click at [854, 525] on input "Last name" at bounding box center [854, 526] width 270 height 34
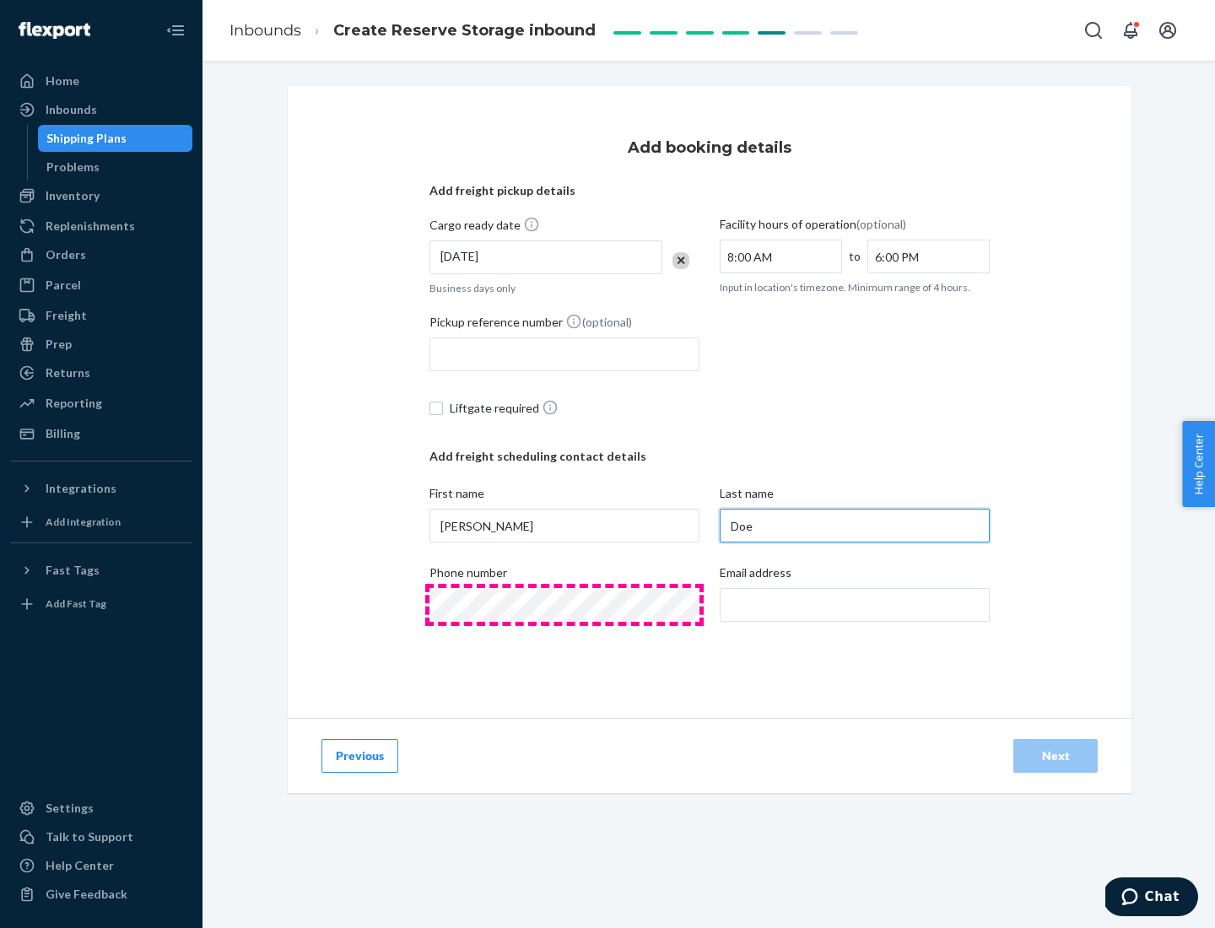
type input "Doe"
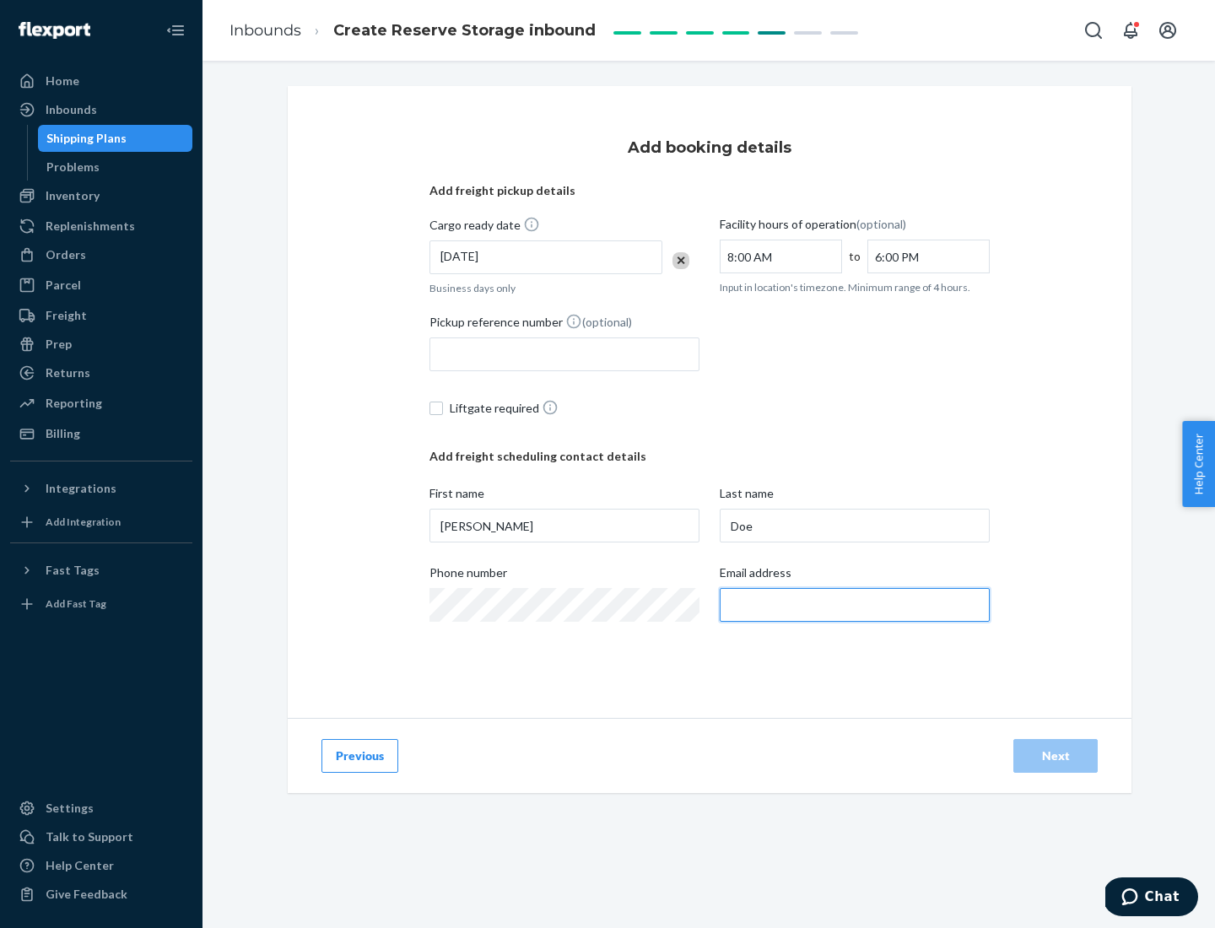
click at [854, 605] on input "Email address" at bounding box center [854, 605] width 270 height 34
type input "[EMAIL_ADDRESS][DOMAIN_NAME]"
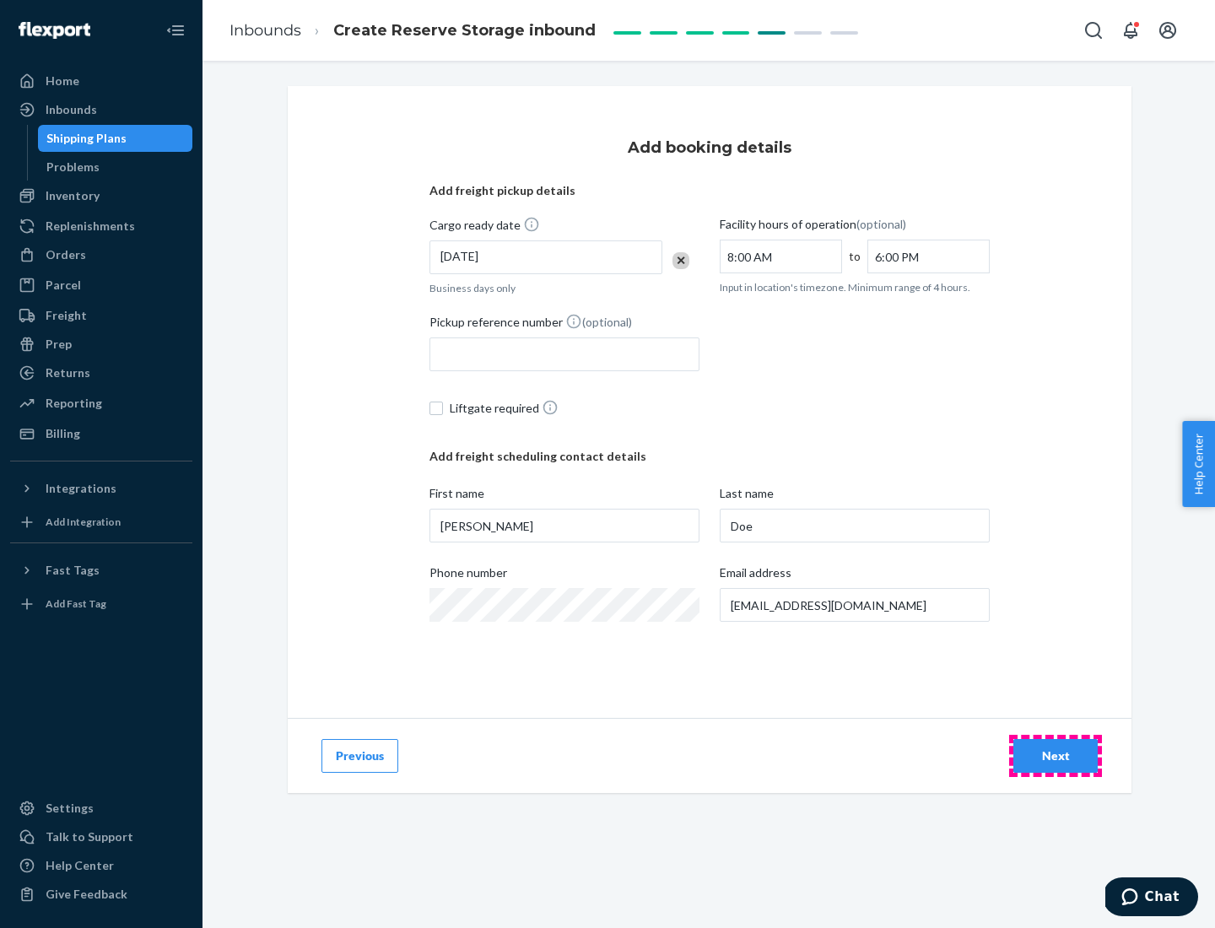
click at [1055, 756] on div "Next" at bounding box center [1055, 755] width 56 height 17
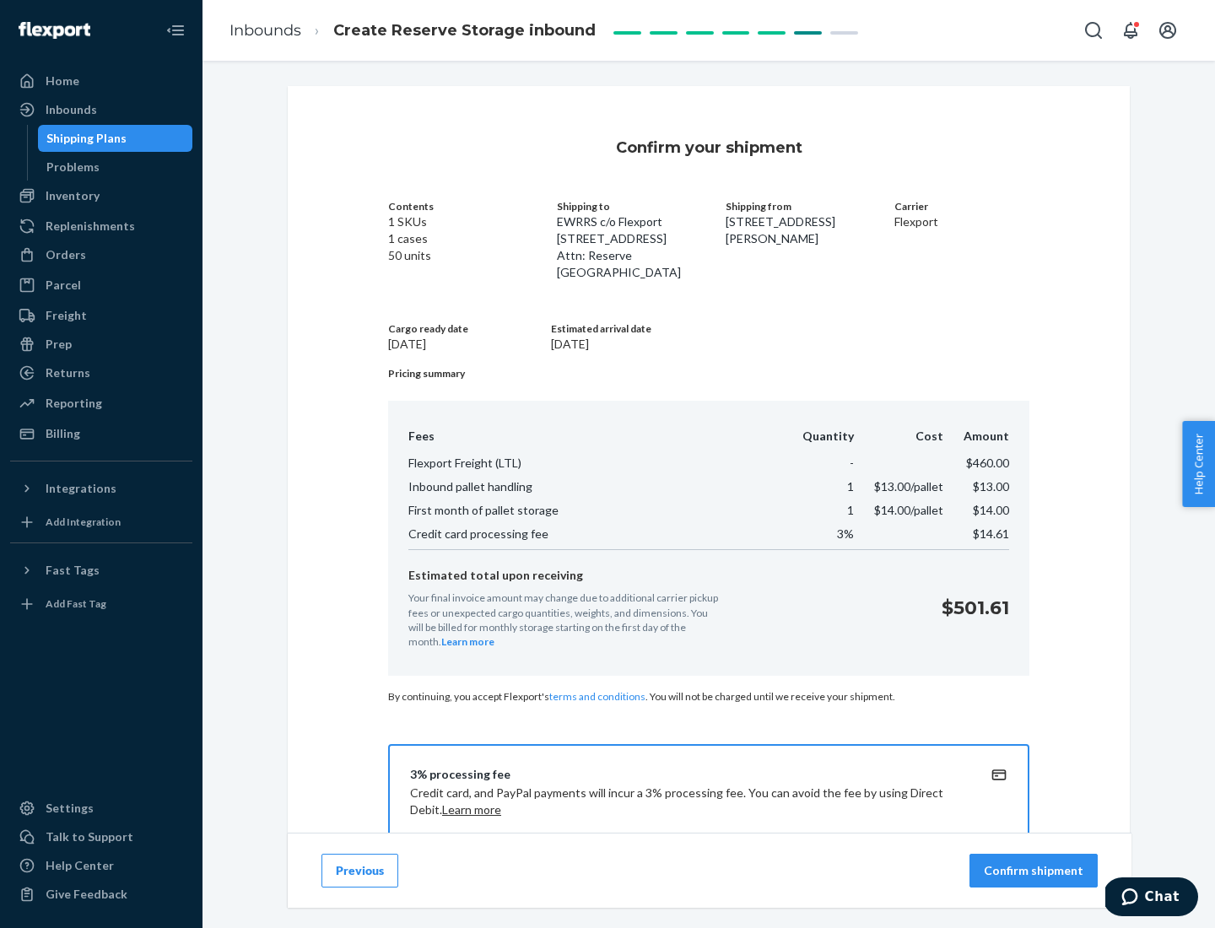
scroll to position [243, 0]
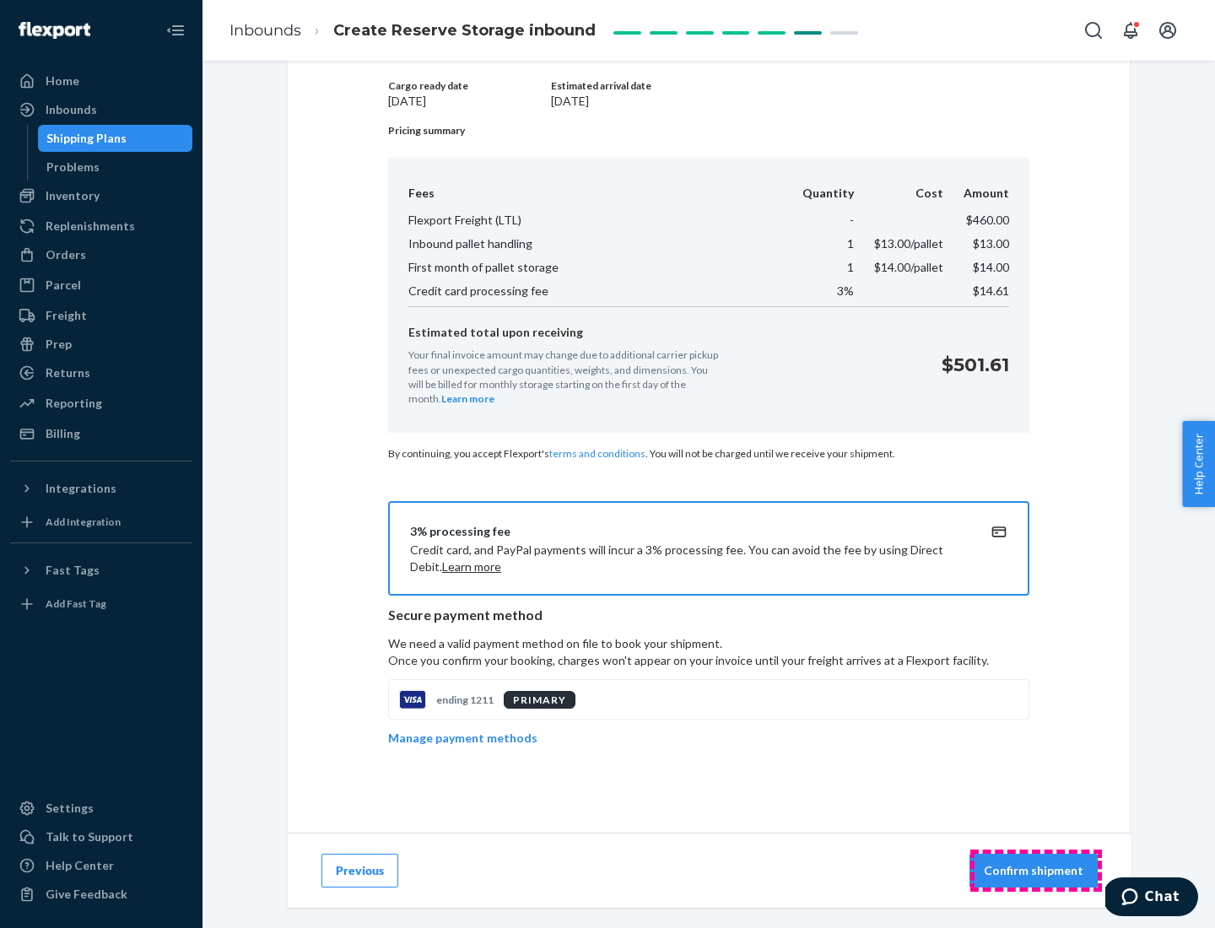
click at [1035, 870] on p "Confirm shipment" at bounding box center [1033, 870] width 100 height 17
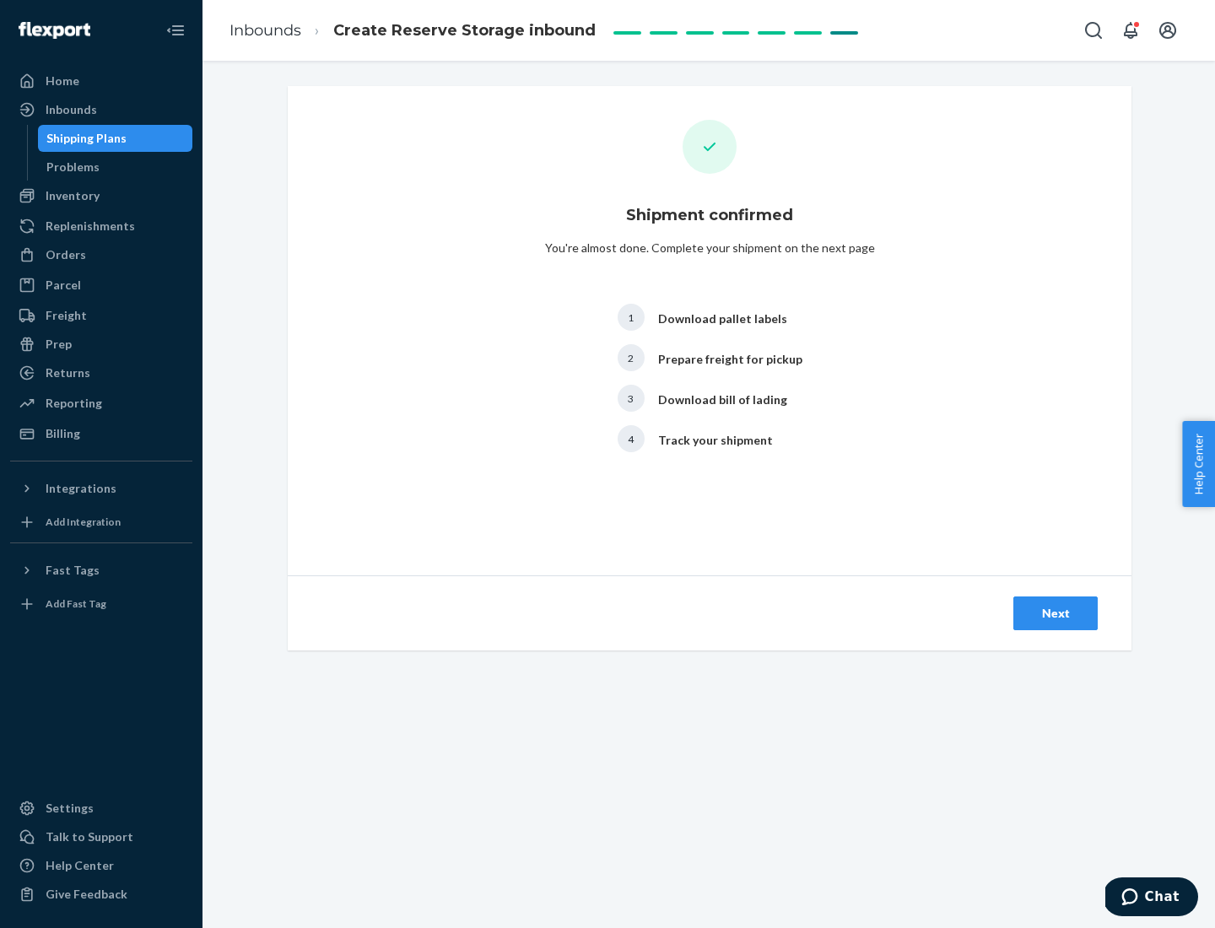
click at [1055, 613] on div "Next" at bounding box center [1055, 613] width 56 height 17
